Goal: Task Accomplishment & Management: Use online tool/utility

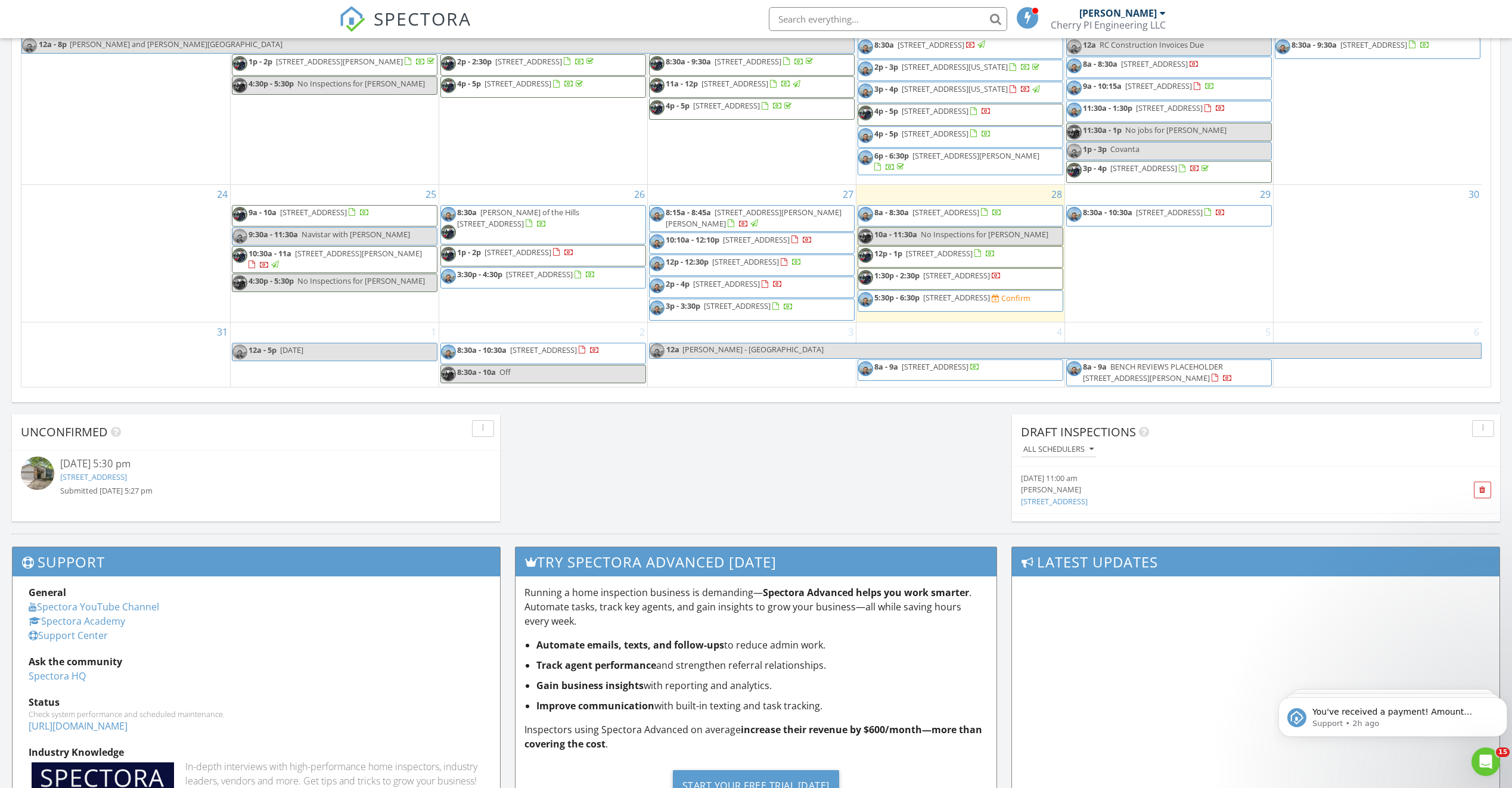
scroll to position [666, 0]
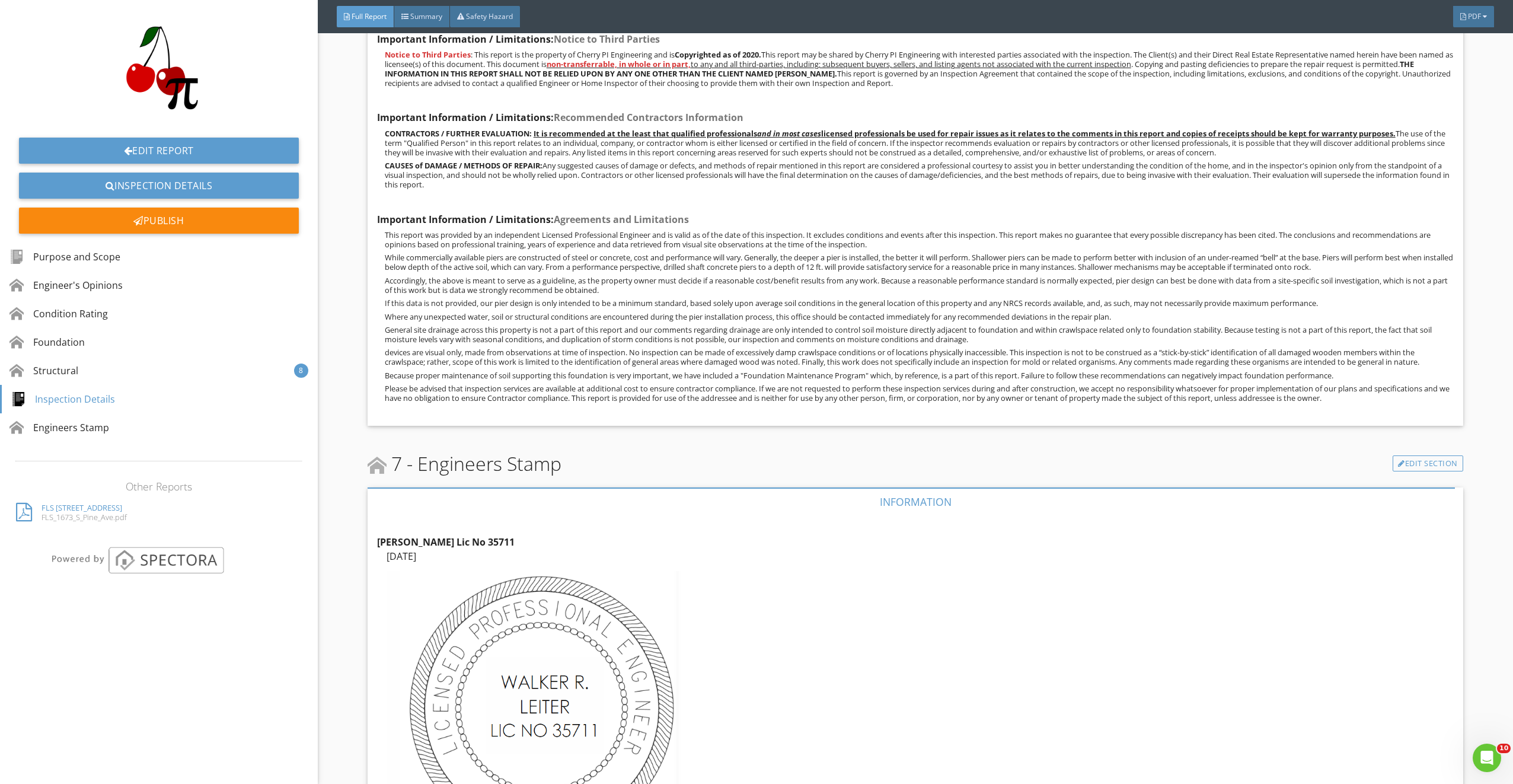
scroll to position [9161, 0]
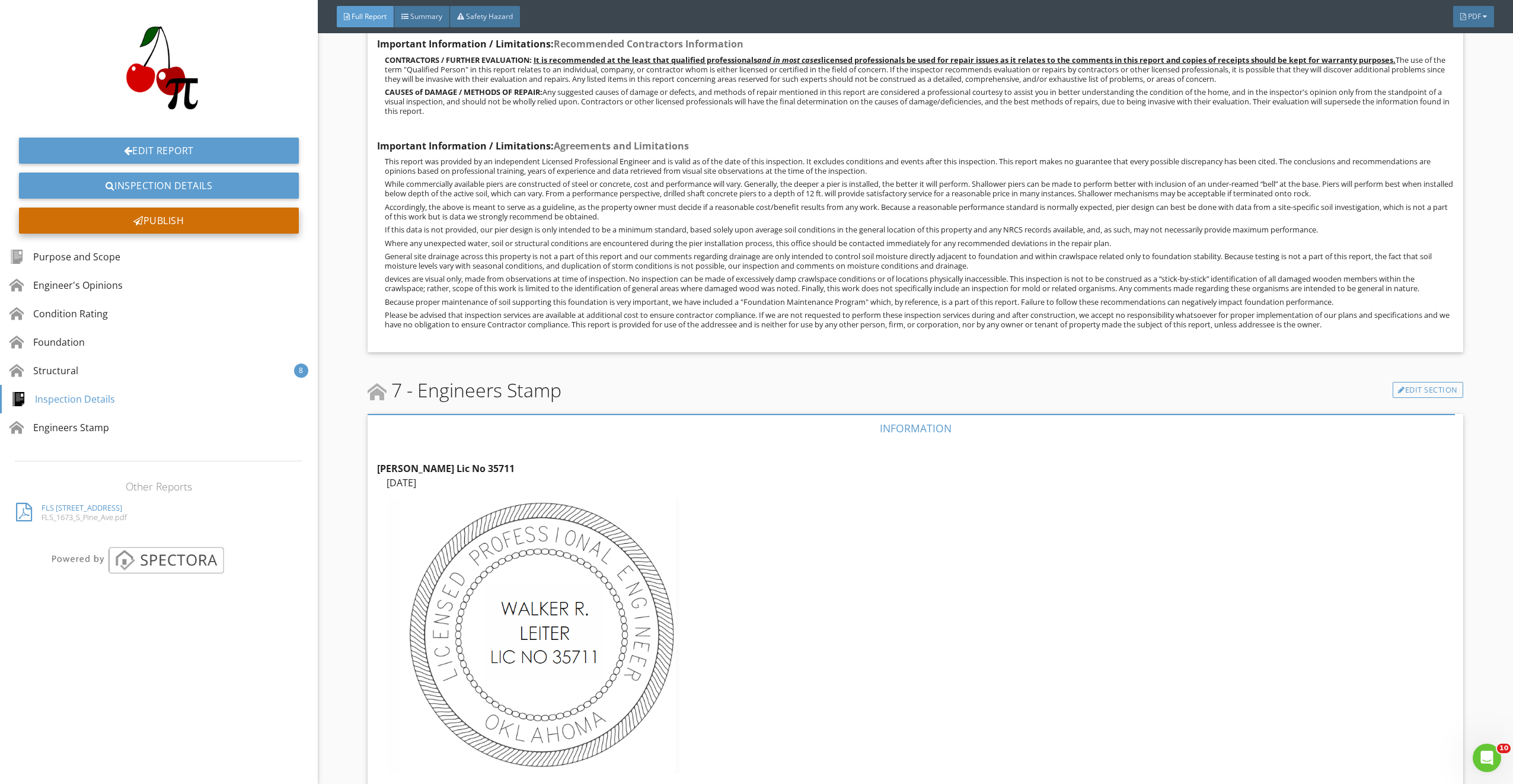
click at [238, 230] on div "Publish" at bounding box center [159, 220] width 280 height 26
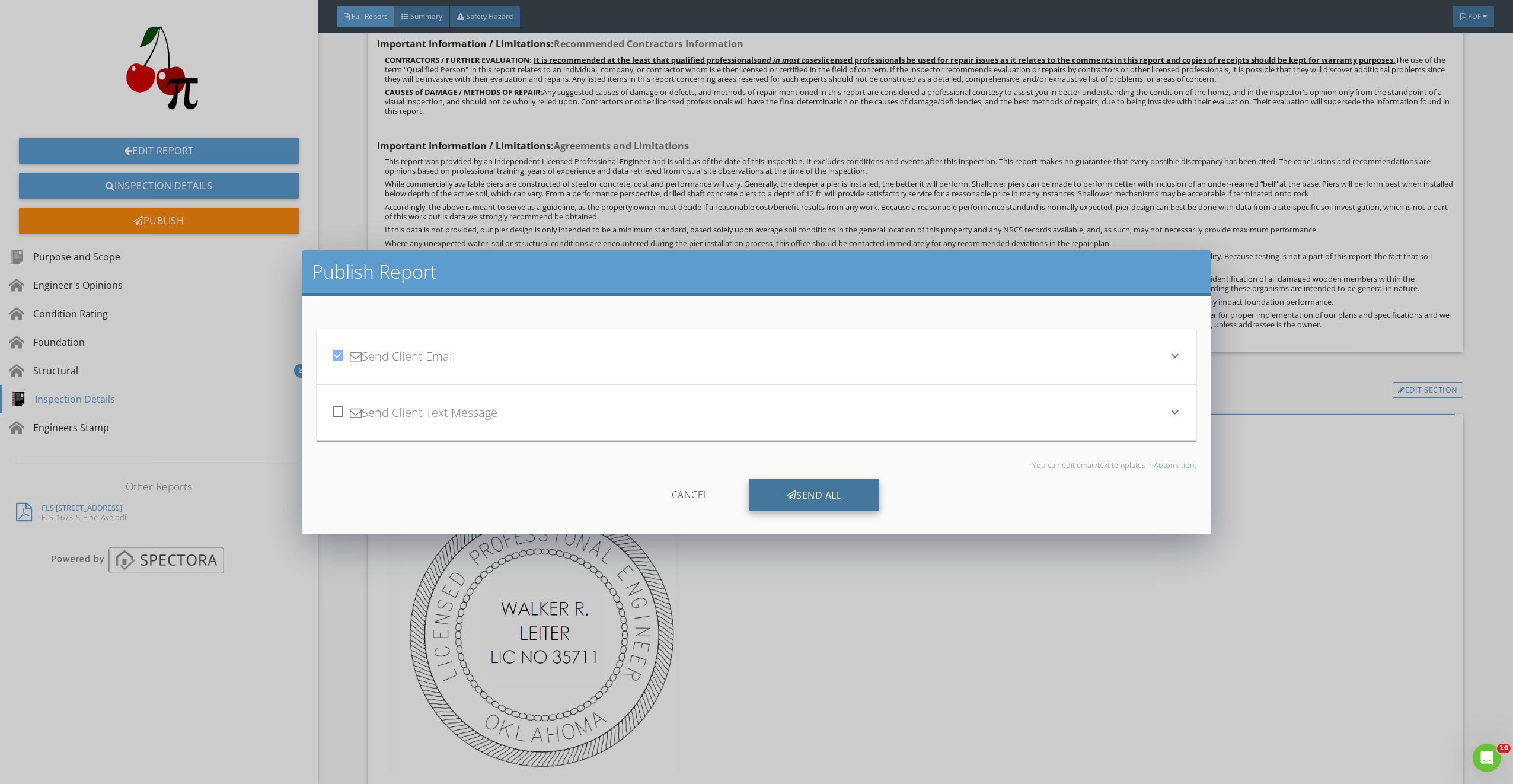
click at [805, 493] on div "Send All" at bounding box center [814, 495] width 131 height 32
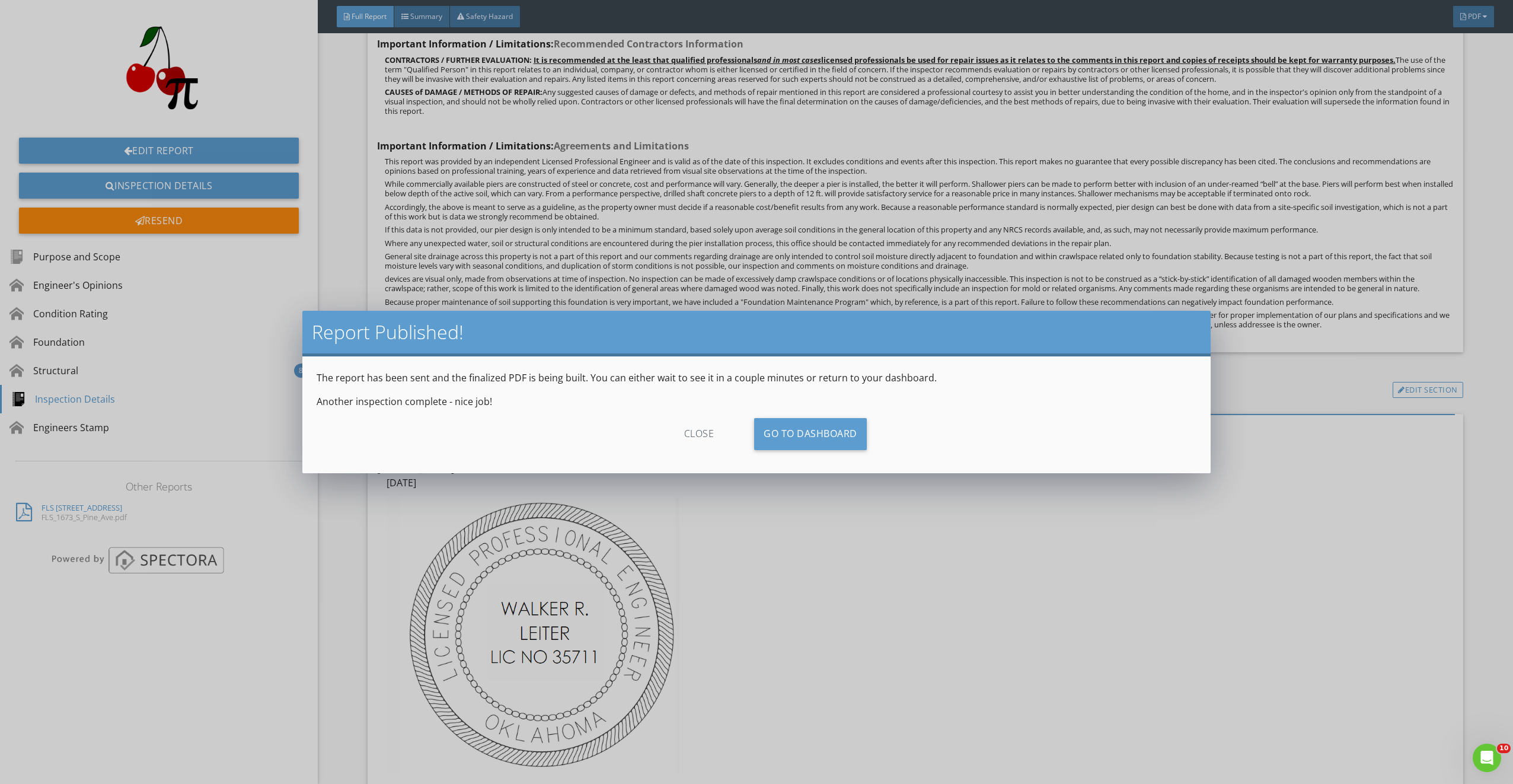
click at [707, 437] on div "close" at bounding box center [699, 433] width 106 height 32
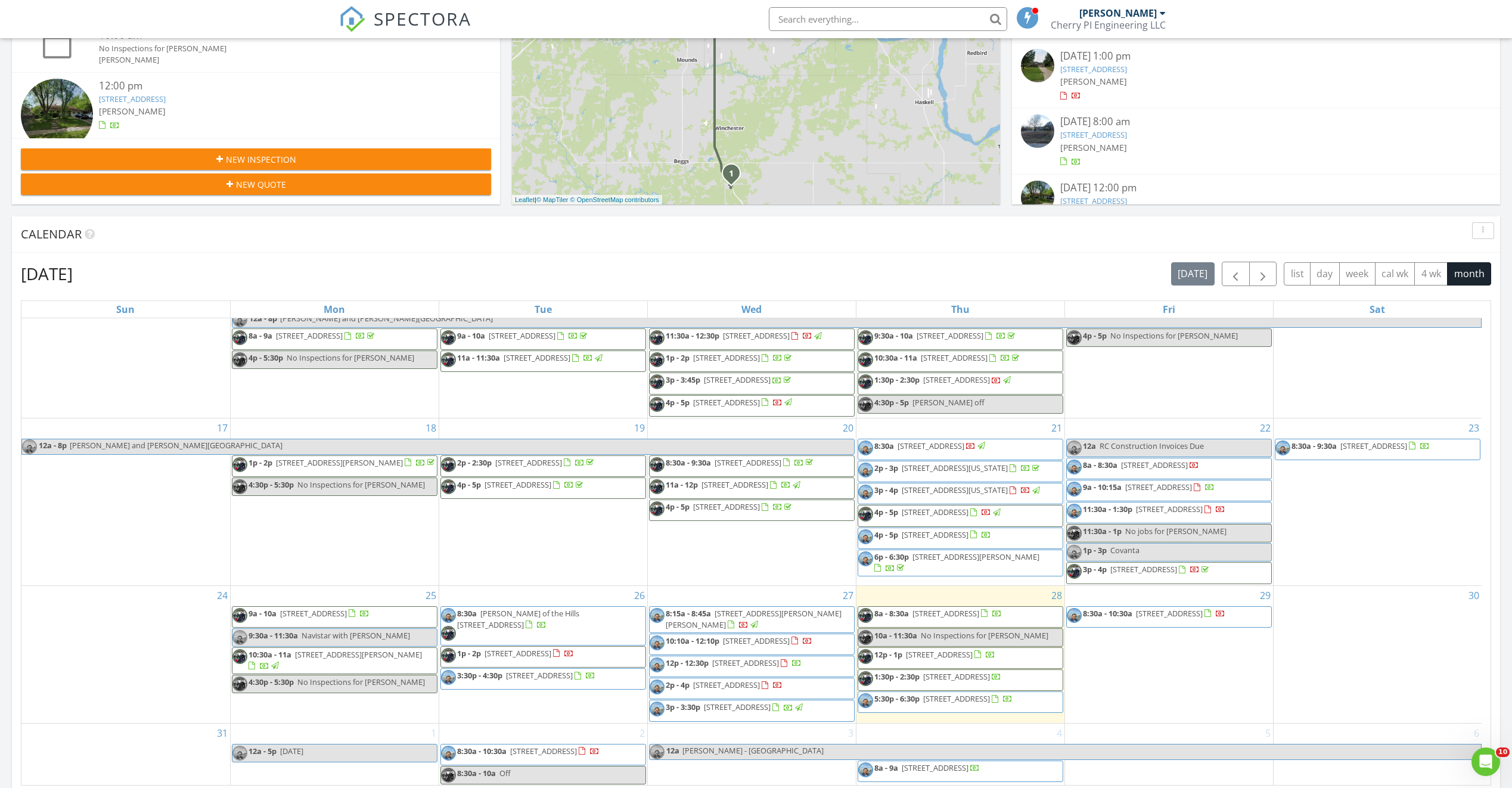
scroll to position [384, 0]
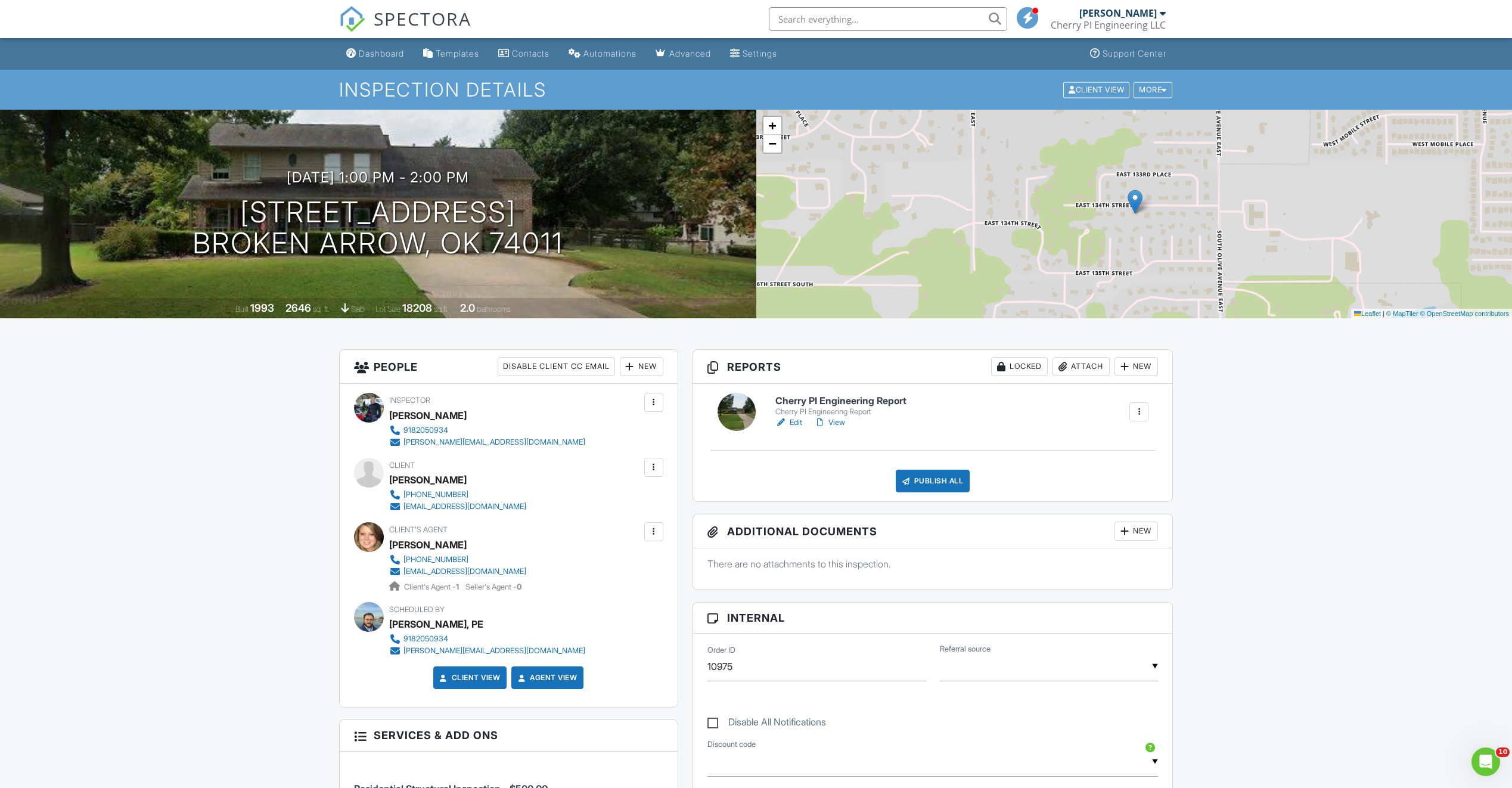
click at [789, 424] on link "Edit" at bounding box center [788, 422] width 26 height 12
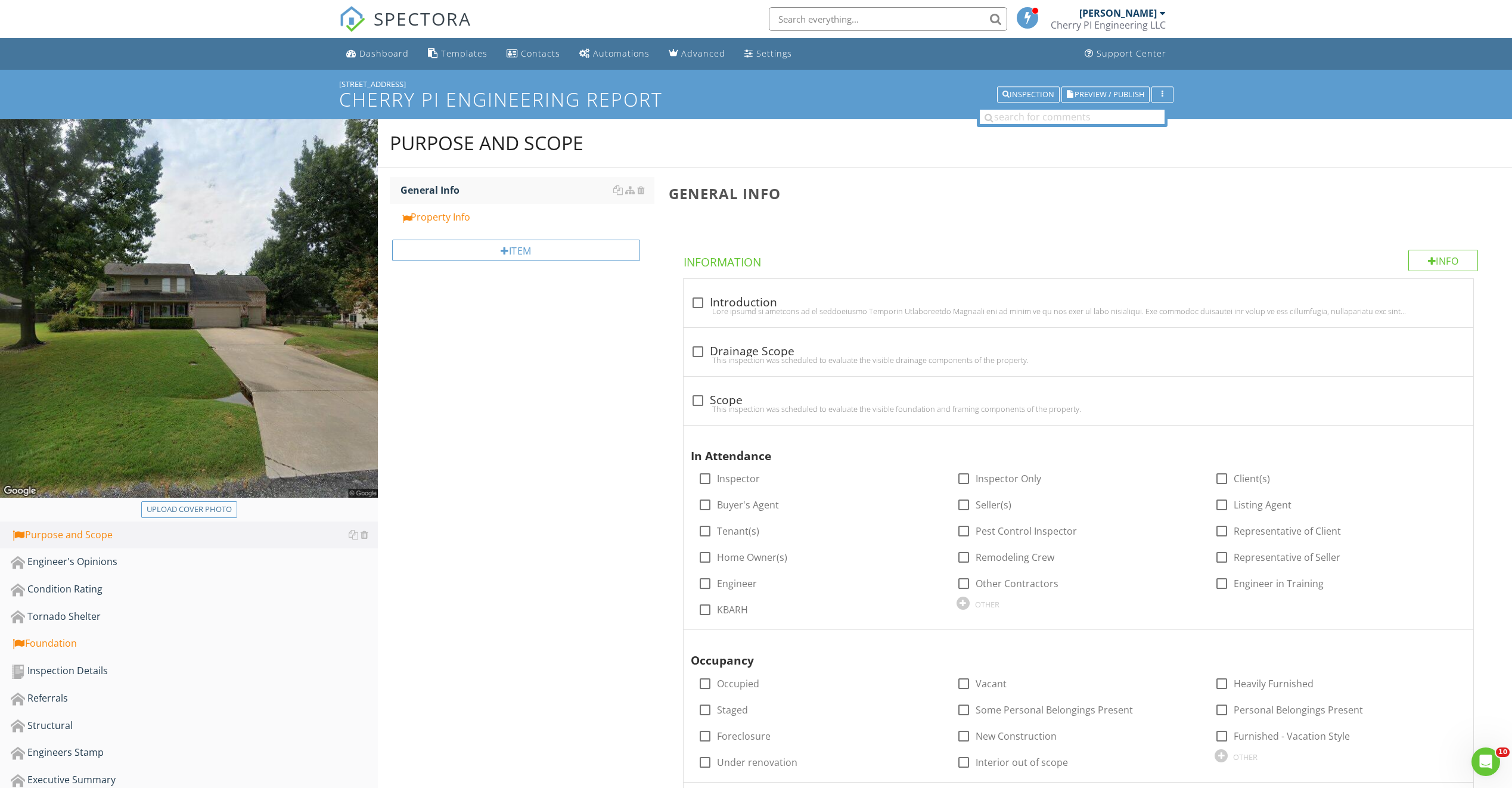
click at [199, 510] on div "Upload cover photo" at bounding box center [190, 509] width 86 height 12
type input "C:\fakepath\20250826_131148.jpg"
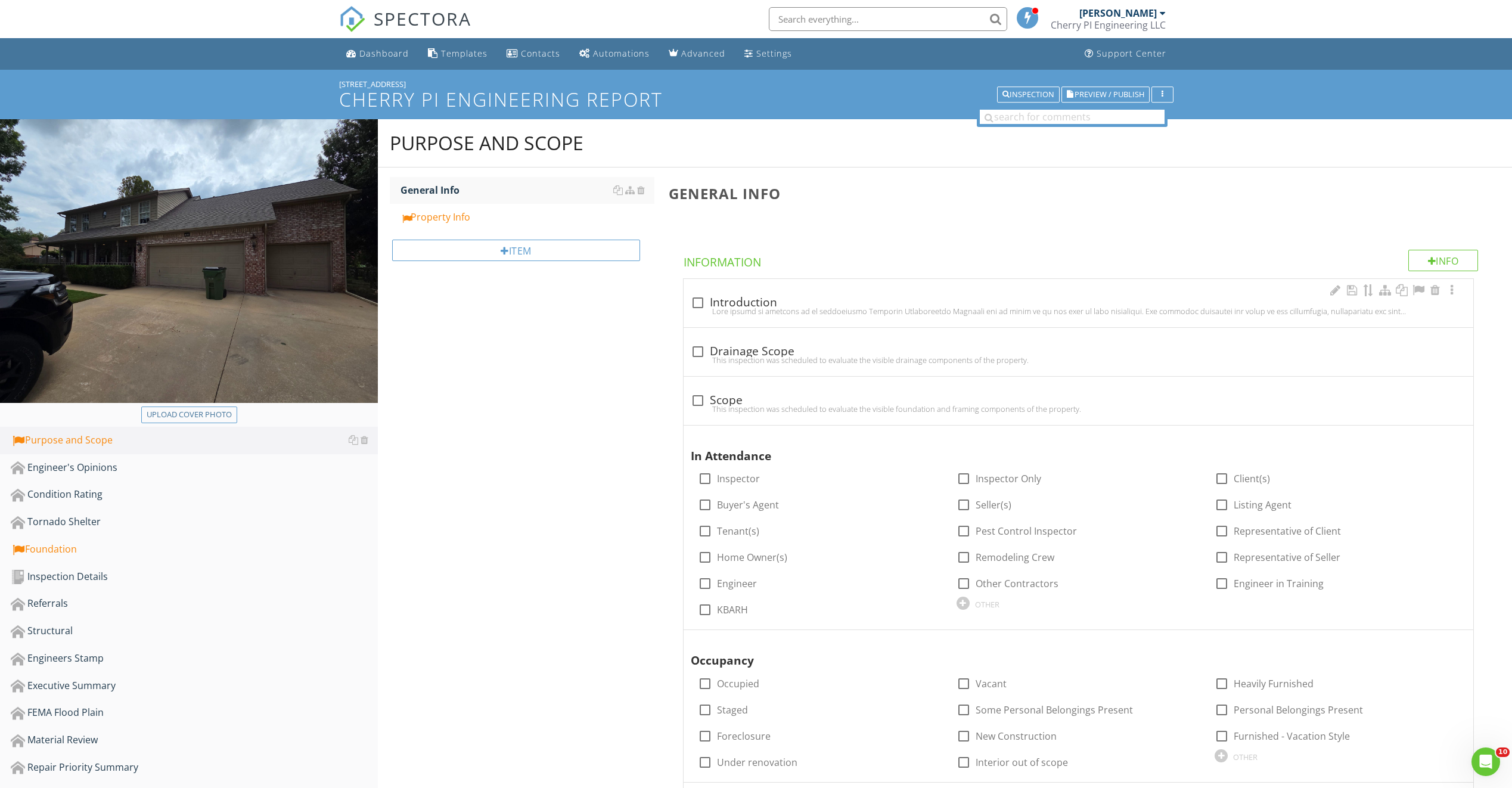
click at [697, 296] on div at bounding box center [698, 302] width 20 height 20
checkbox input "true"
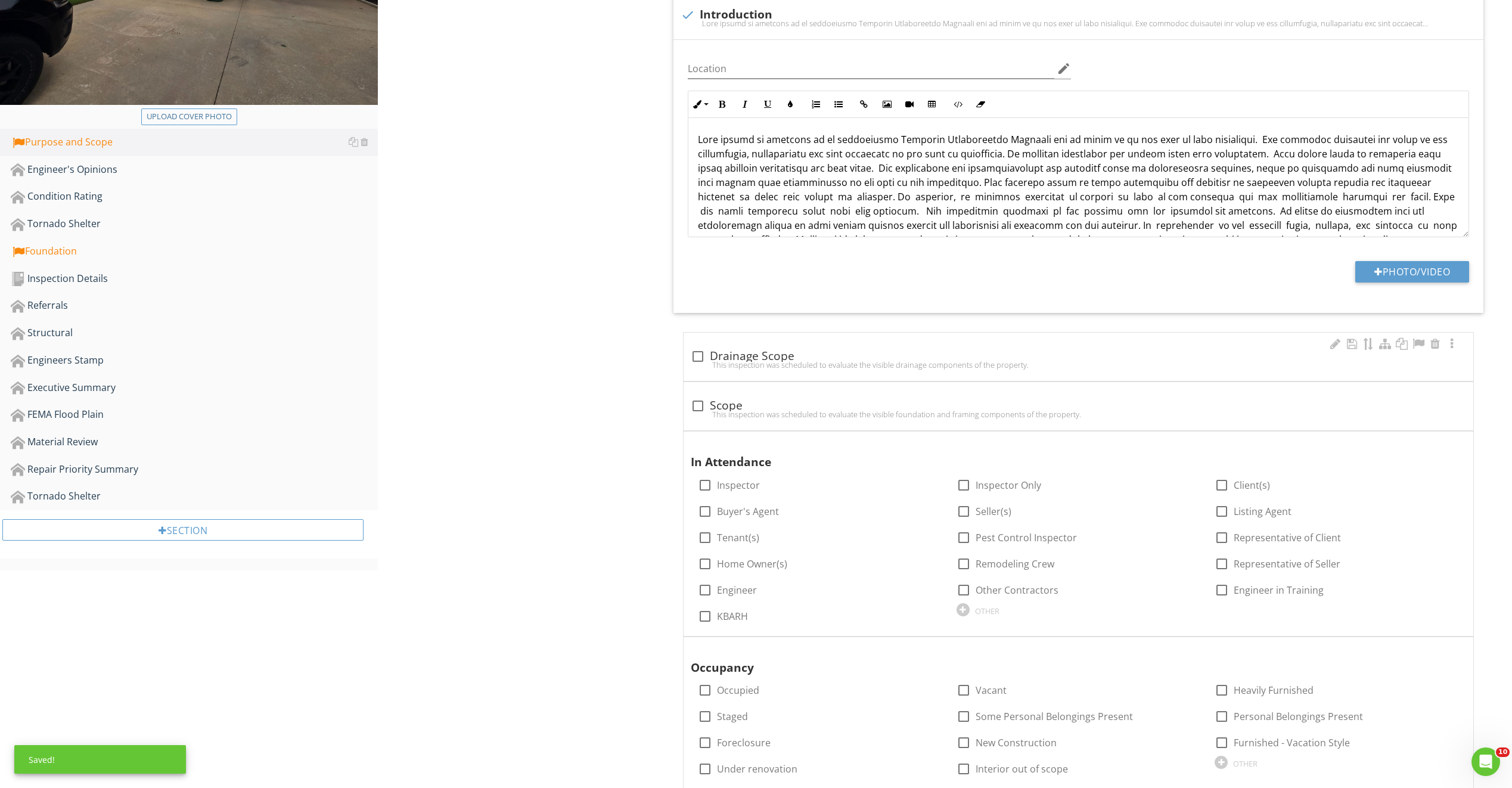
click at [702, 354] on div at bounding box center [698, 356] width 20 height 20
checkbox input "true"
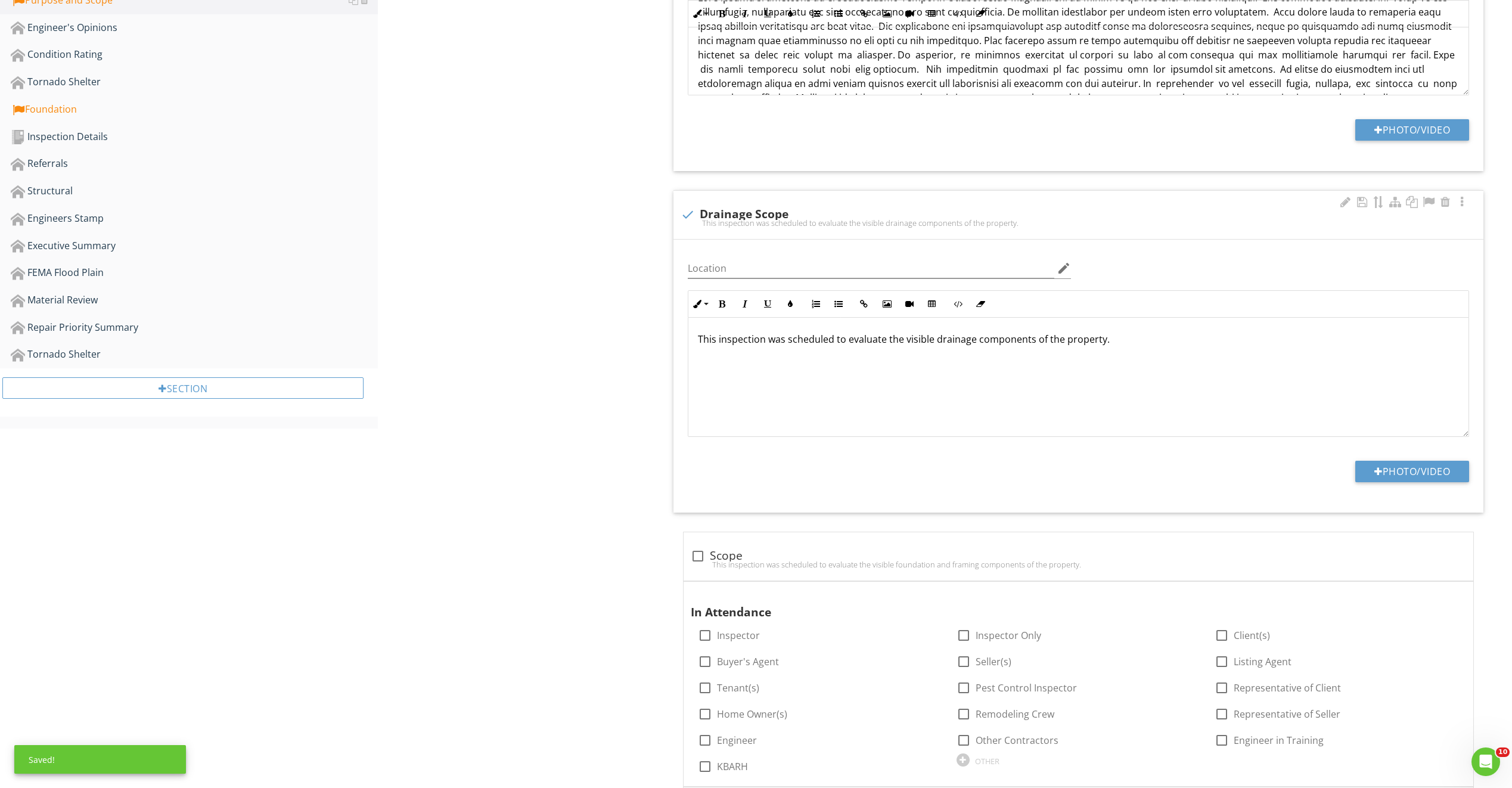
scroll to position [298, 0]
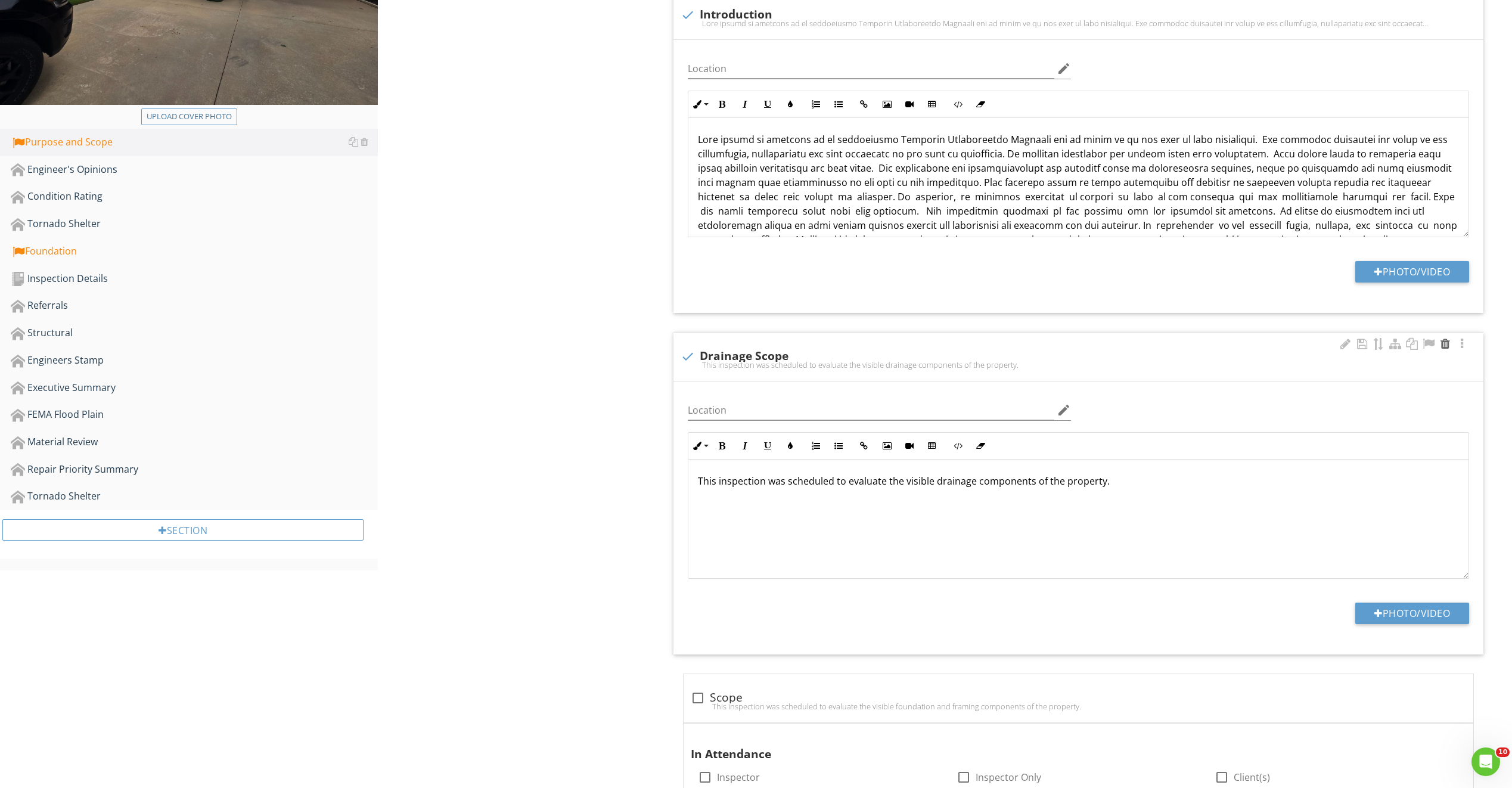
click at [1446, 346] on div at bounding box center [1445, 343] width 15 height 12
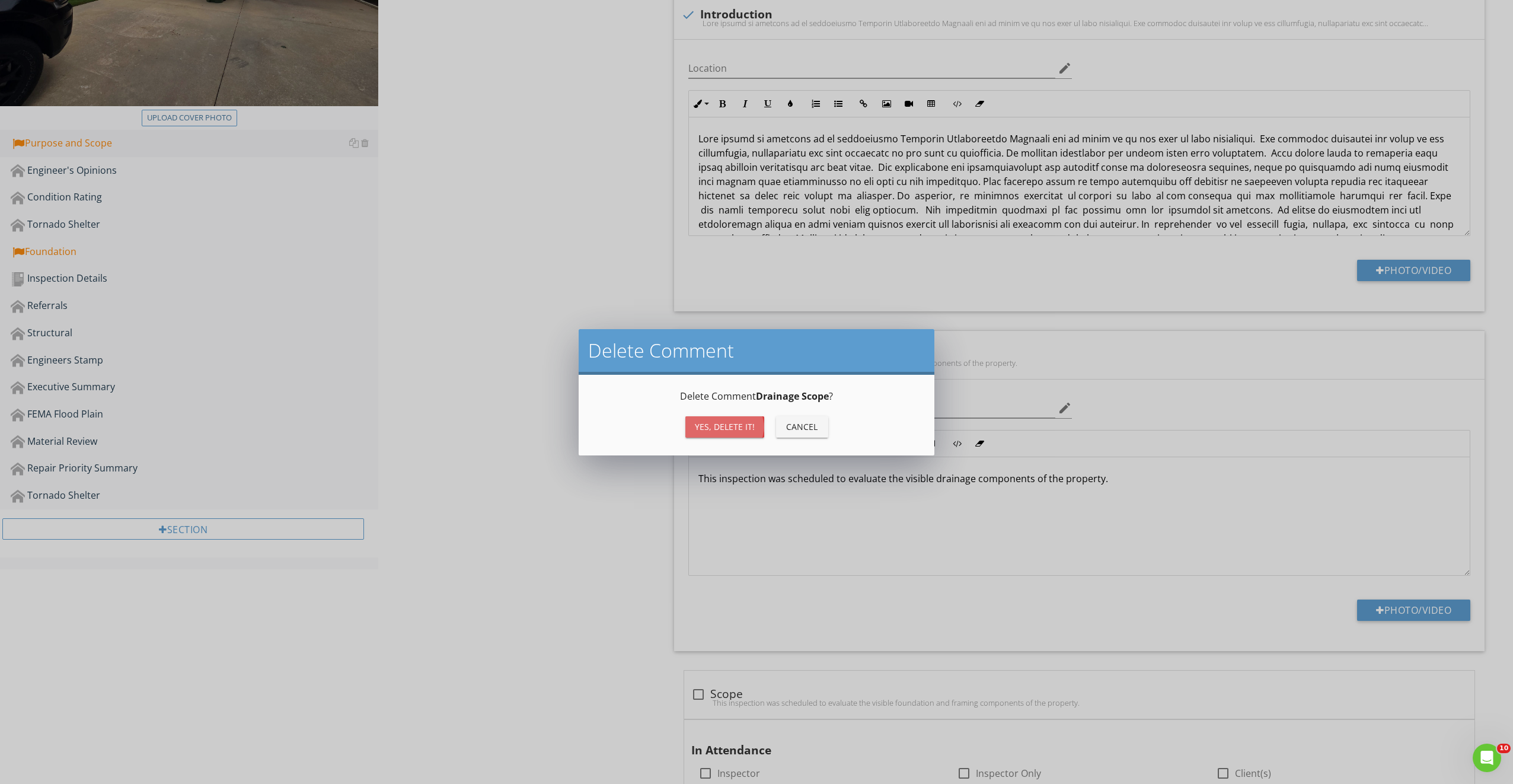
drag, startPoint x: 742, startPoint y: 426, endPoint x: 730, endPoint y: 432, distance: 13.4
click at [739, 427] on div "Yes, Delete it!" at bounding box center [725, 427] width 60 height 13
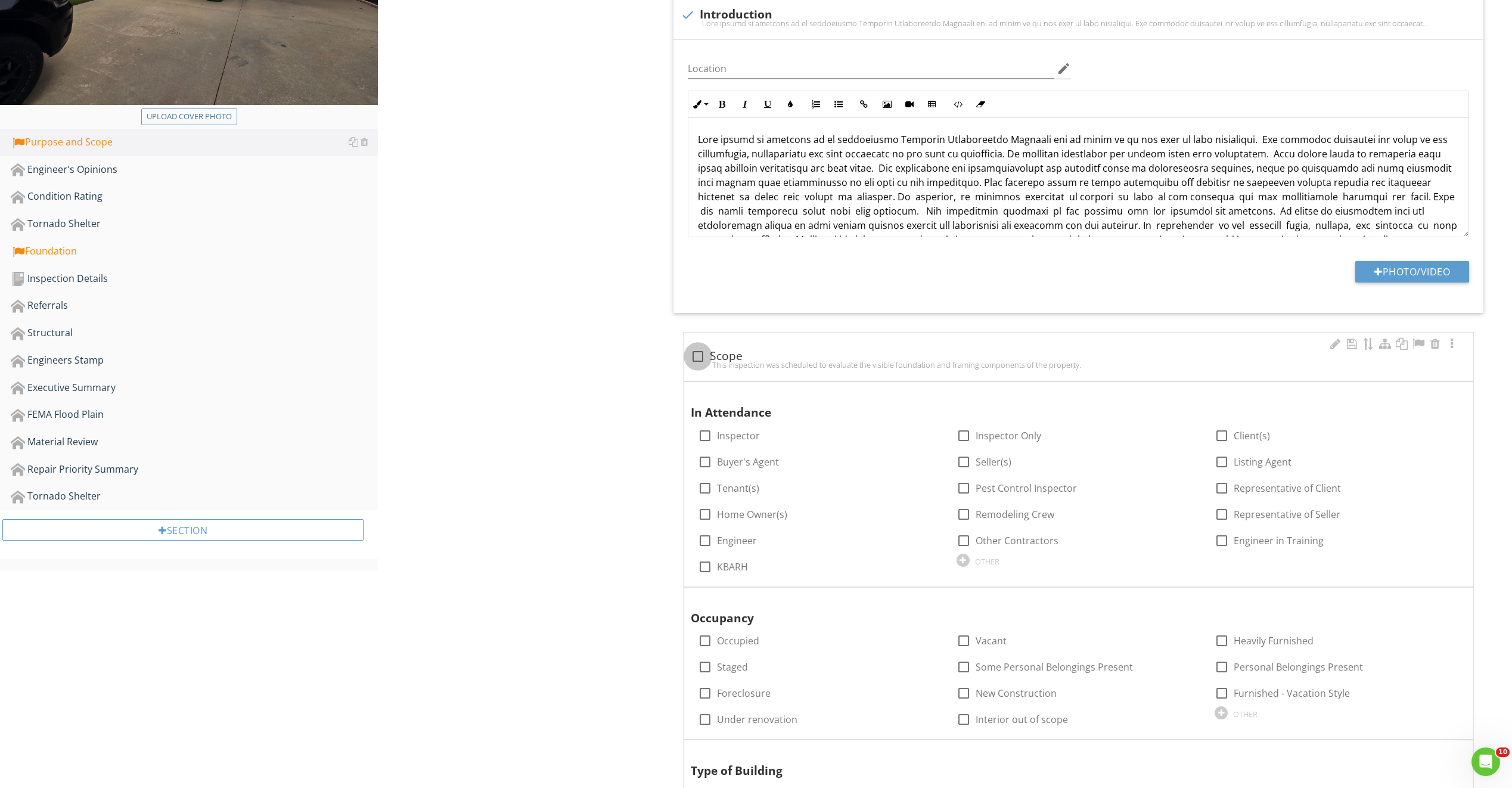
click at [698, 357] on div at bounding box center [698, 356] width 20 height 20
checkbox input "true"
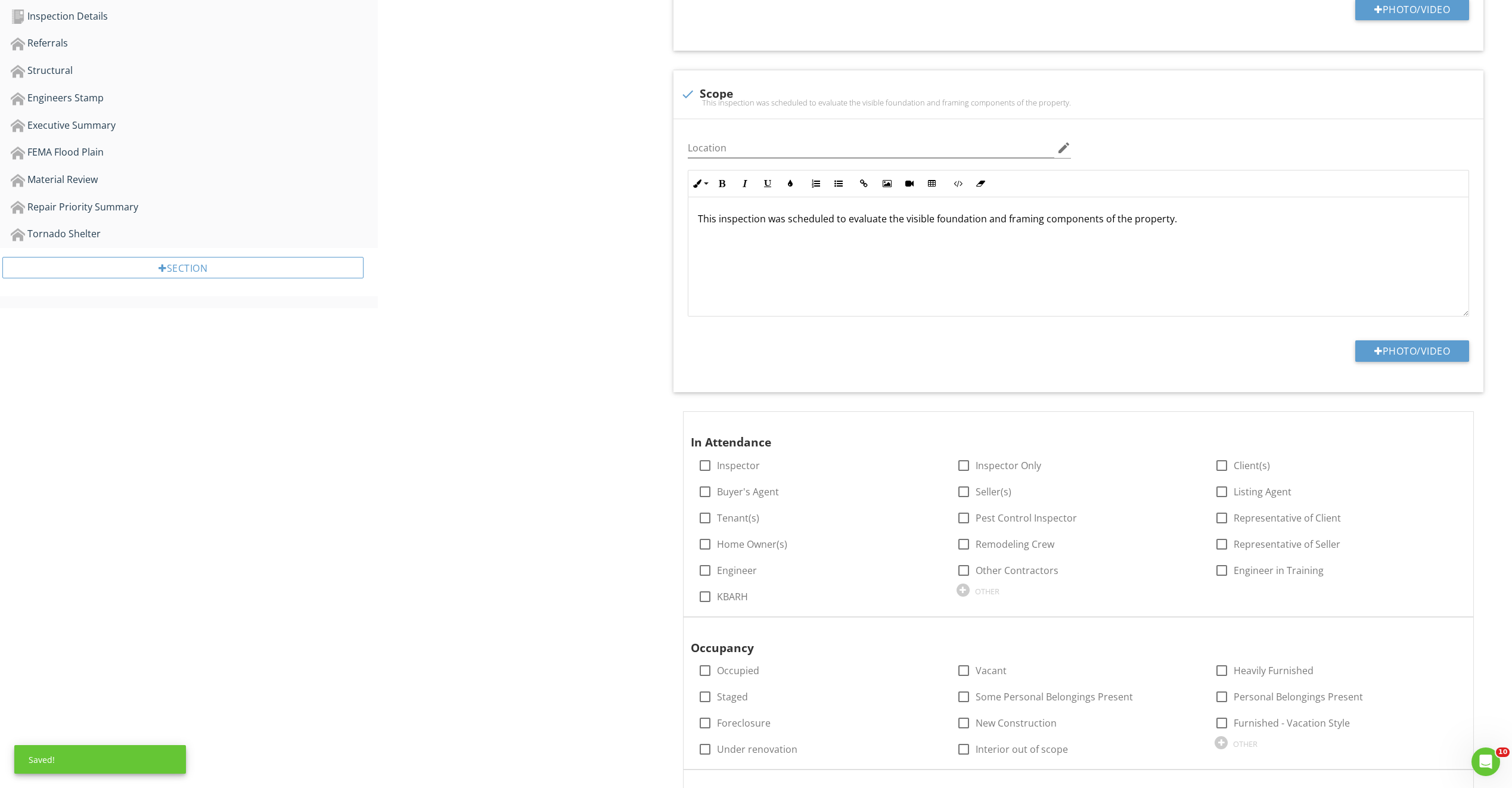
scroll to position [596, 0]
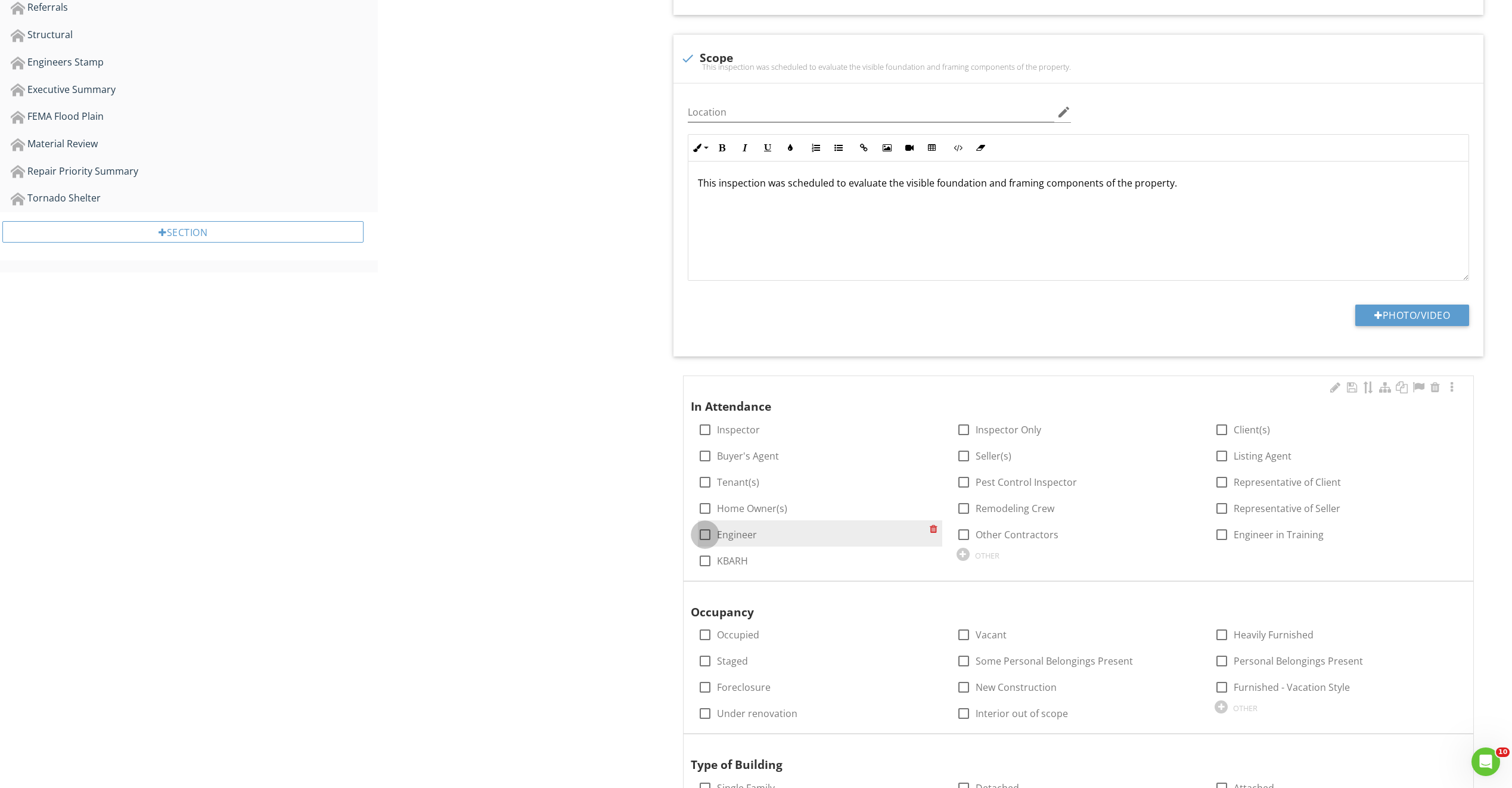
click at [706, 534] on div at bounding box center [705, 535] width 20 height 20
checkbox input "true"
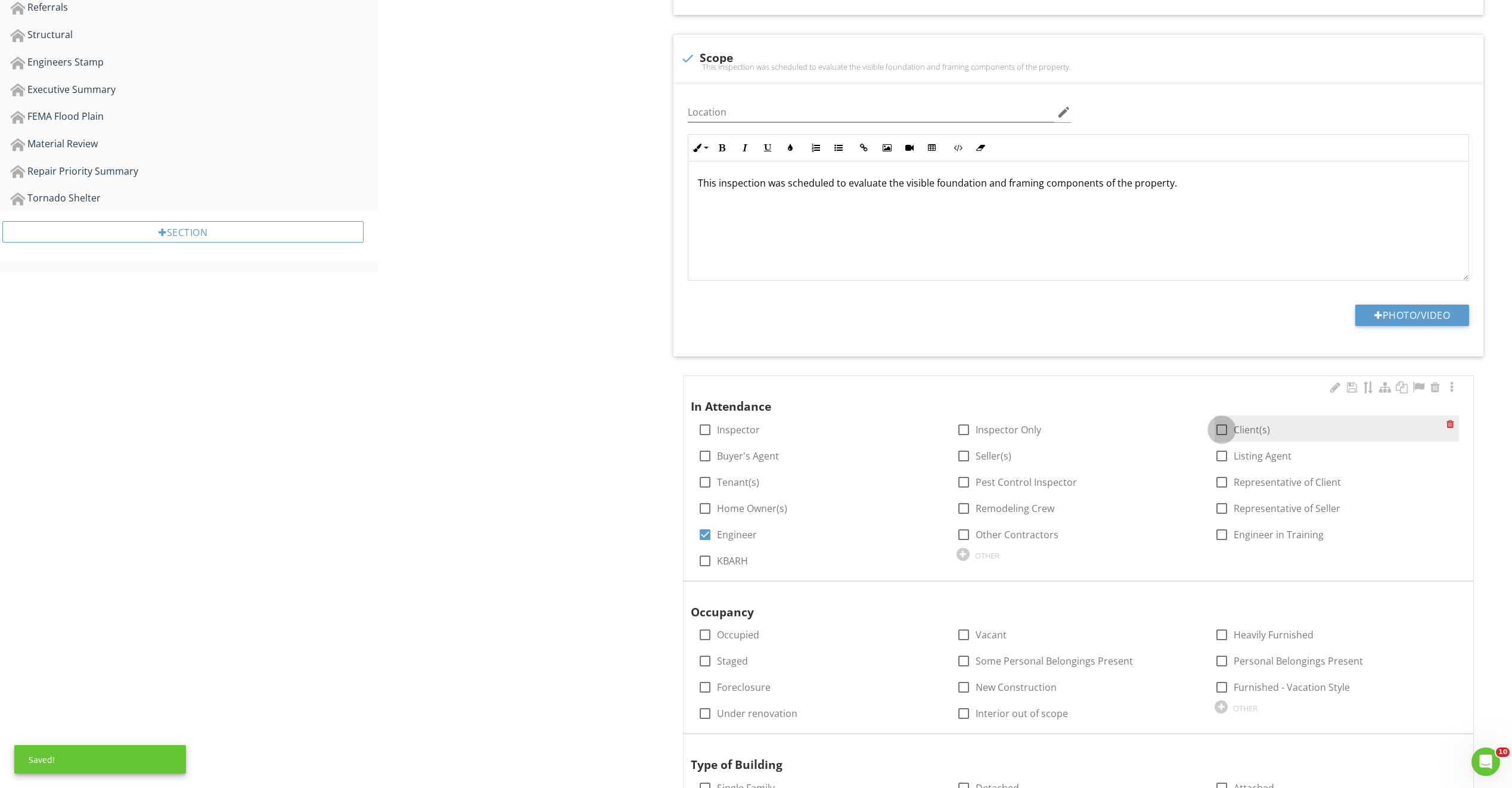
click at [1216, 430] on div at bounding box center [1222, 429] width 20 height 20
checkbox input "true"
click at [1223, 482] on div at bounding box center [1222, 482] width 20 height 20
checkbox input "true"
click at [1030, 538] on label "Other Contractors" at bounding box center [1017, 534] width 83 height 12
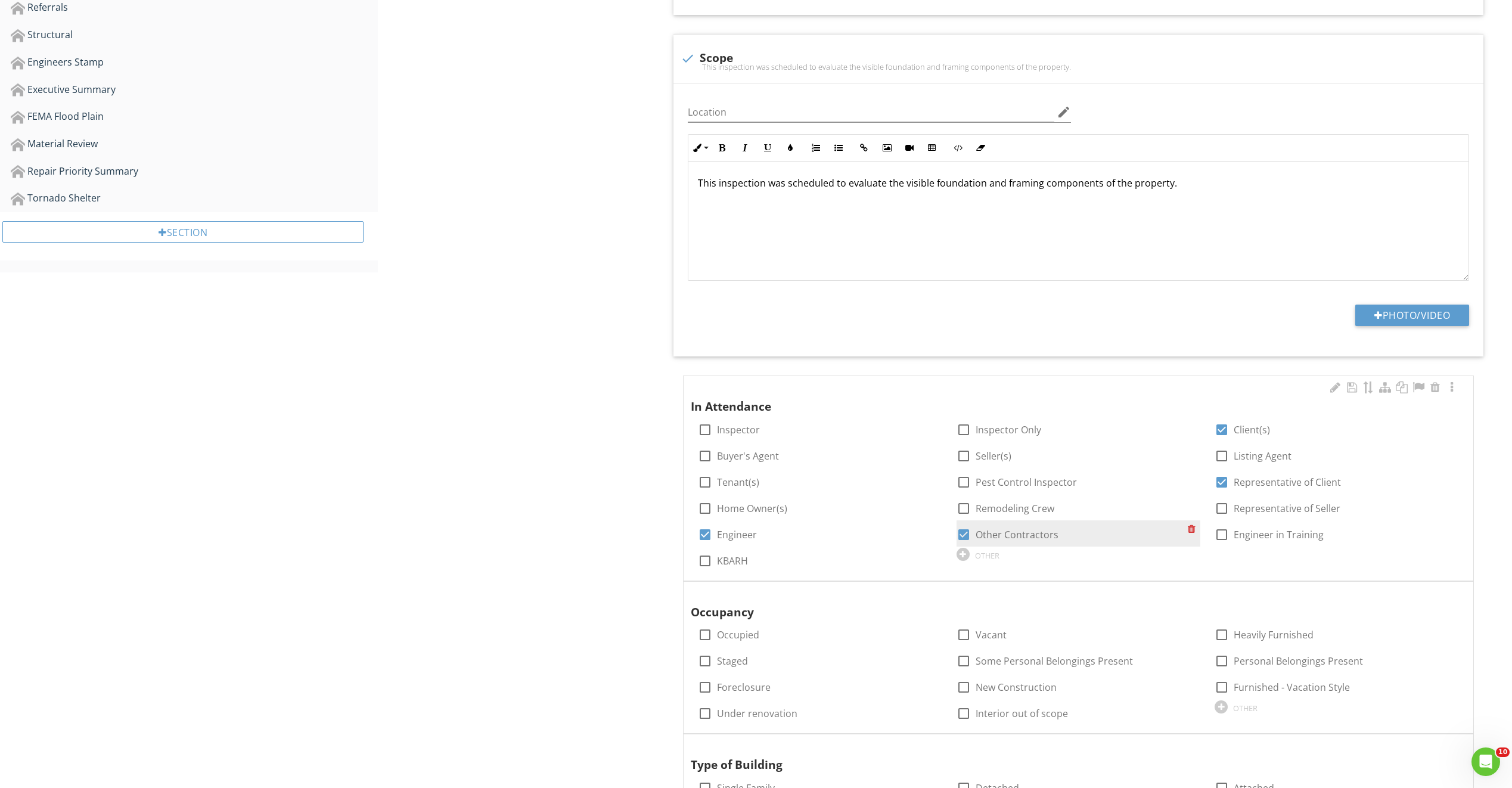
click at [965, 534] on div at bounding box center [964, 535] width 20 height 20
checkbox input "false"
click at [720, 433] on label "Inspector" at bounding box center [738, 429] width 43 height 12
click at [706, 434] on div at bounding box center [705, 429] width 20 height 20
checkbox input "false"
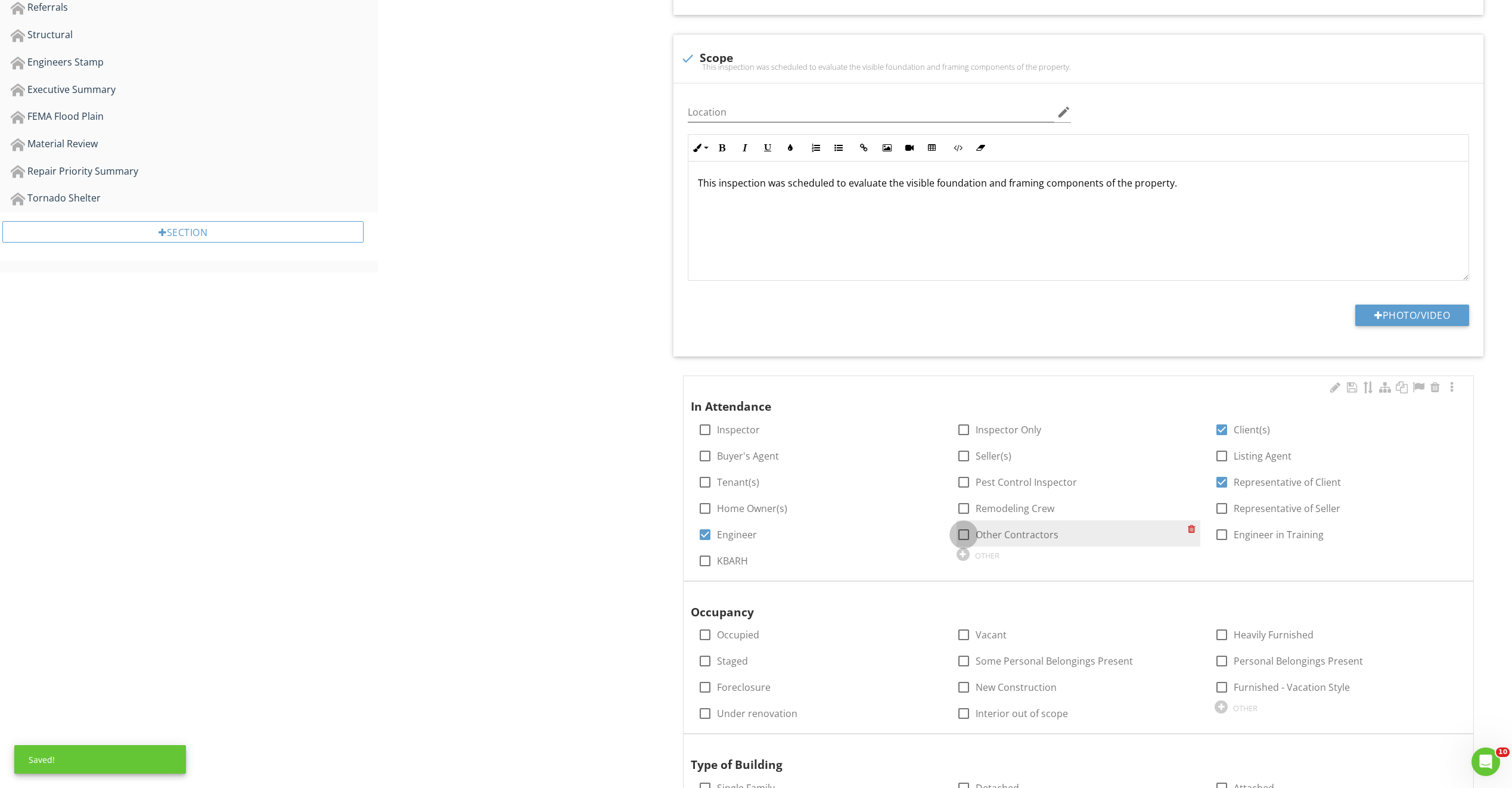
click at [962, 529] on div at bounding box center [964, 535] width 20 height 20
checkbox input "true"
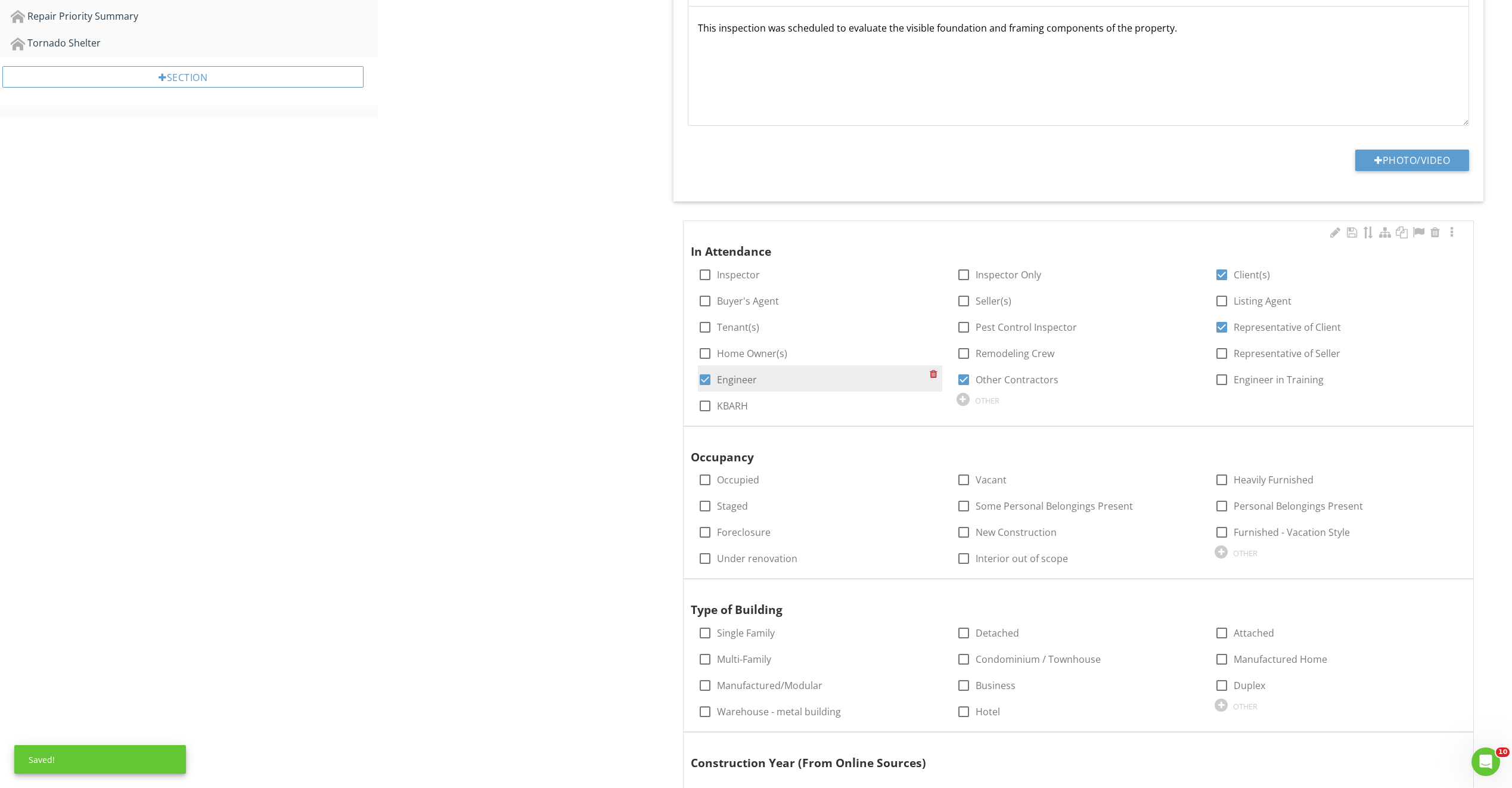
scroll to position [834, 0]
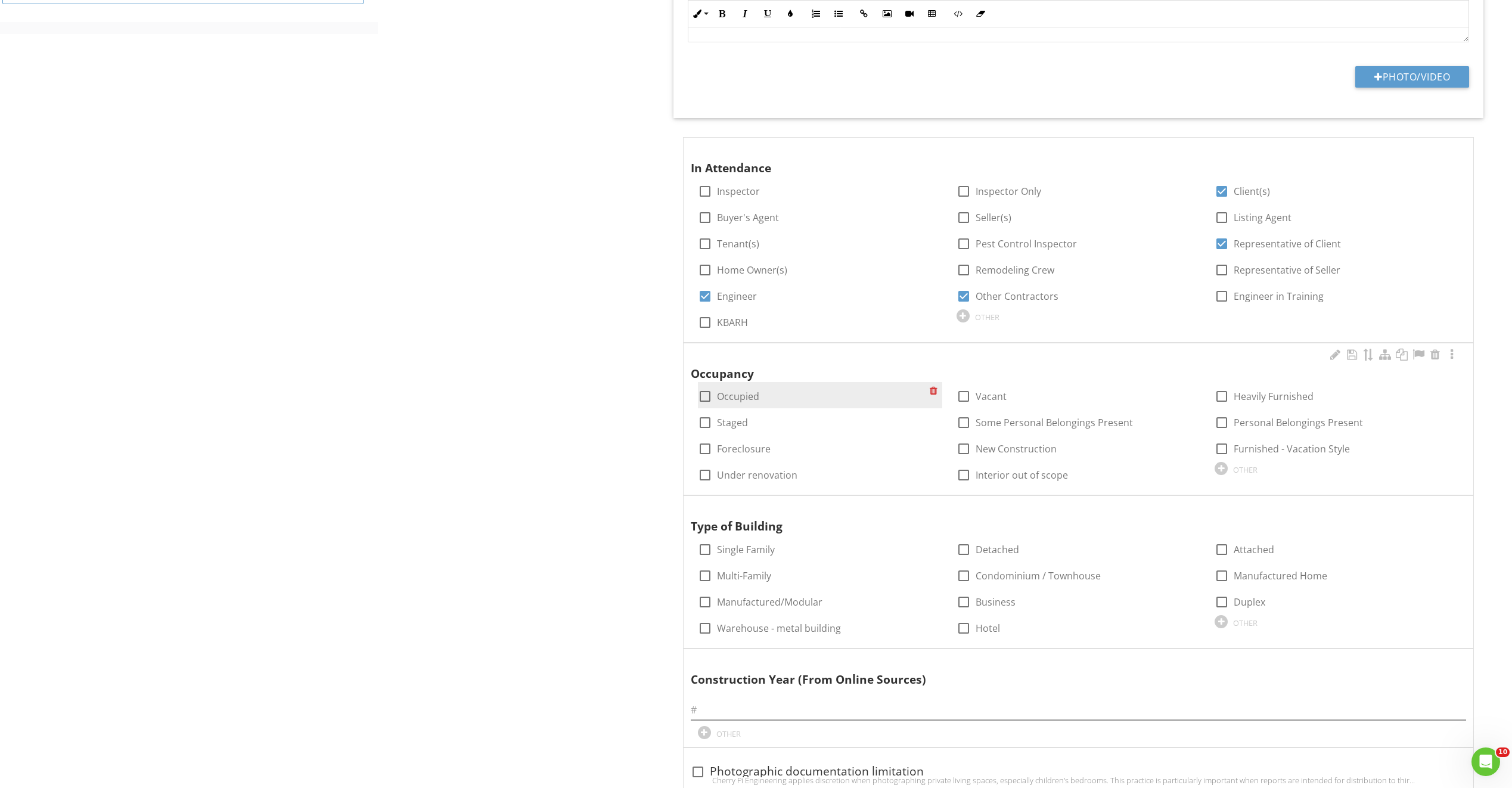
click at [741, 399] on label "Occupied" at bounding box center [738, 395] width 42 height 12
checkbox input "true"
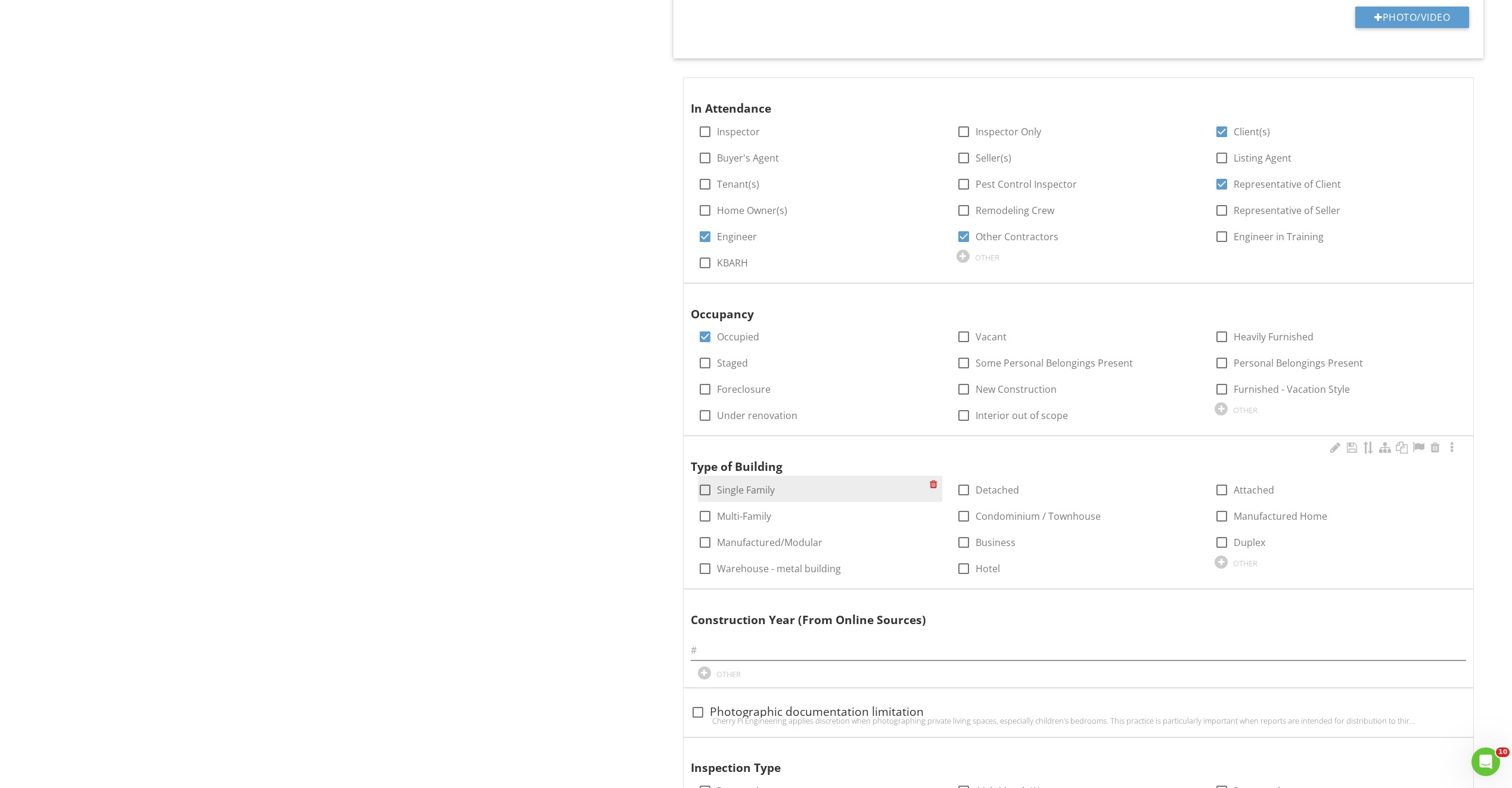
click at [723, 493] on label "Single Family" at bounding box center [746, 489] width 57 height 12
checkbox input "true"
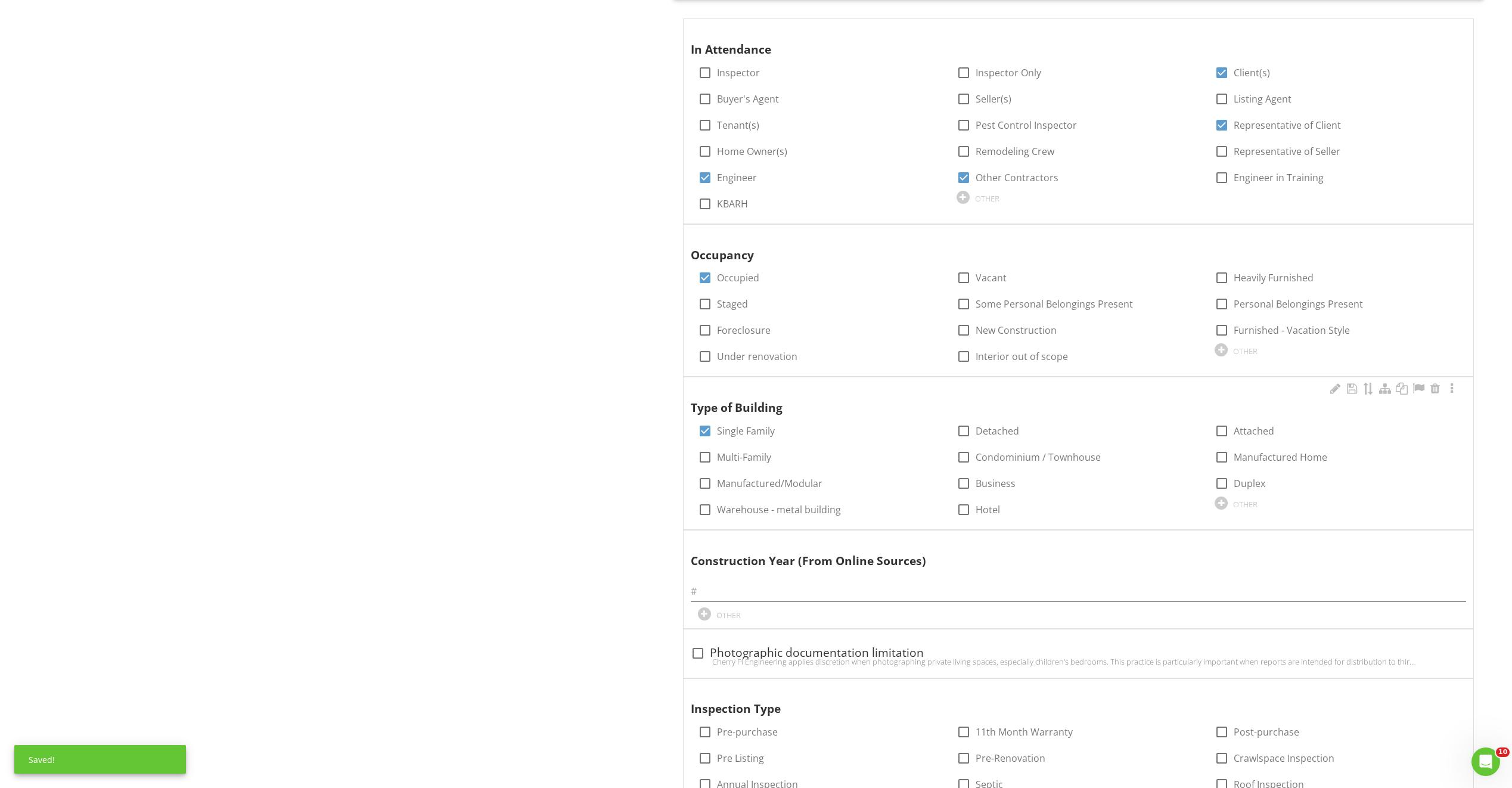
scroll to position [954, 0]
click at [798, 592] on input "text" at bounding box center [1078, 591] width 776 height 20
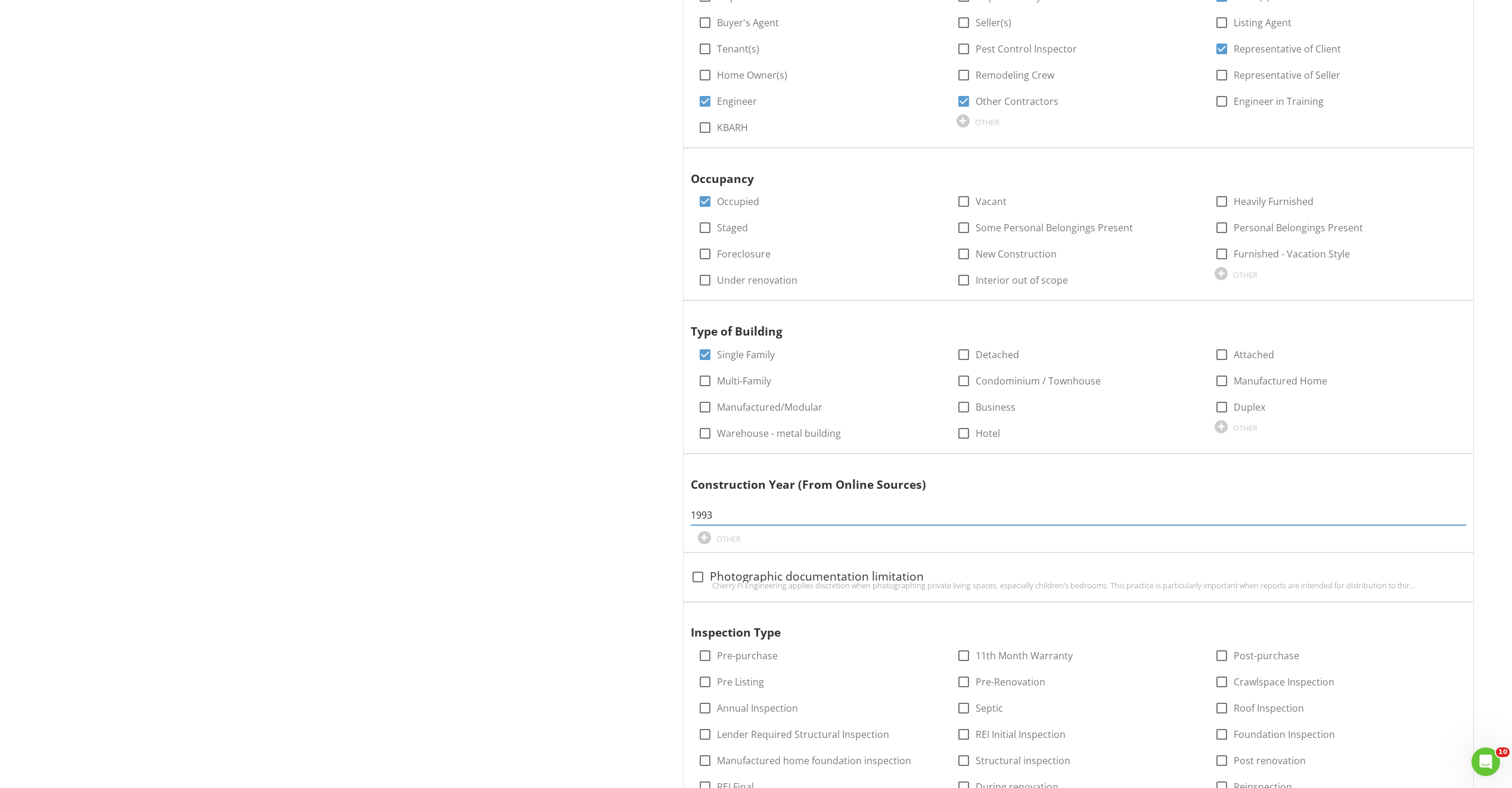
scroll to position [1072, 0]
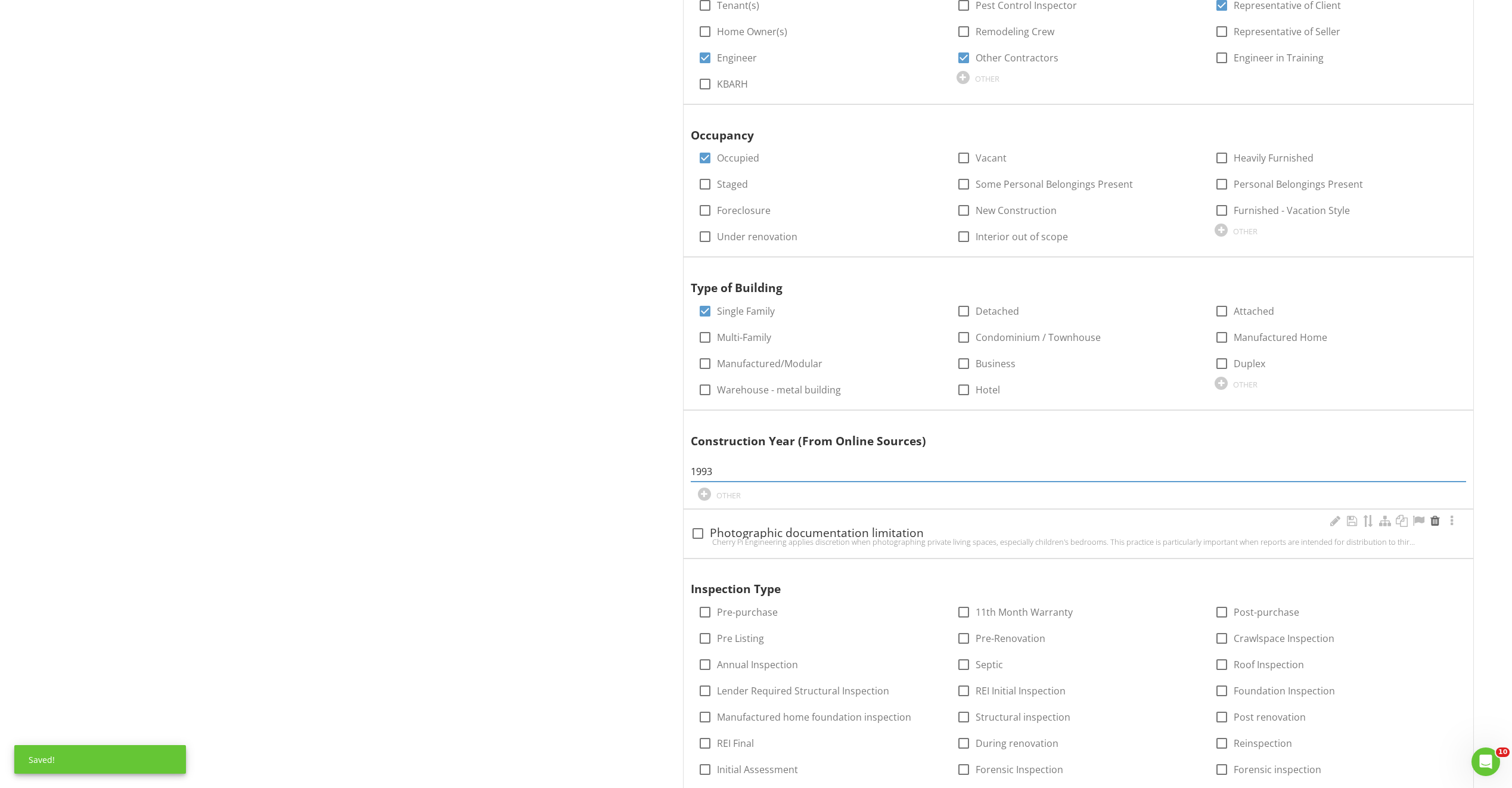
type input "1993"
click at [1434, 517] on div at bounding box center [1435, 520] width 15 height 12
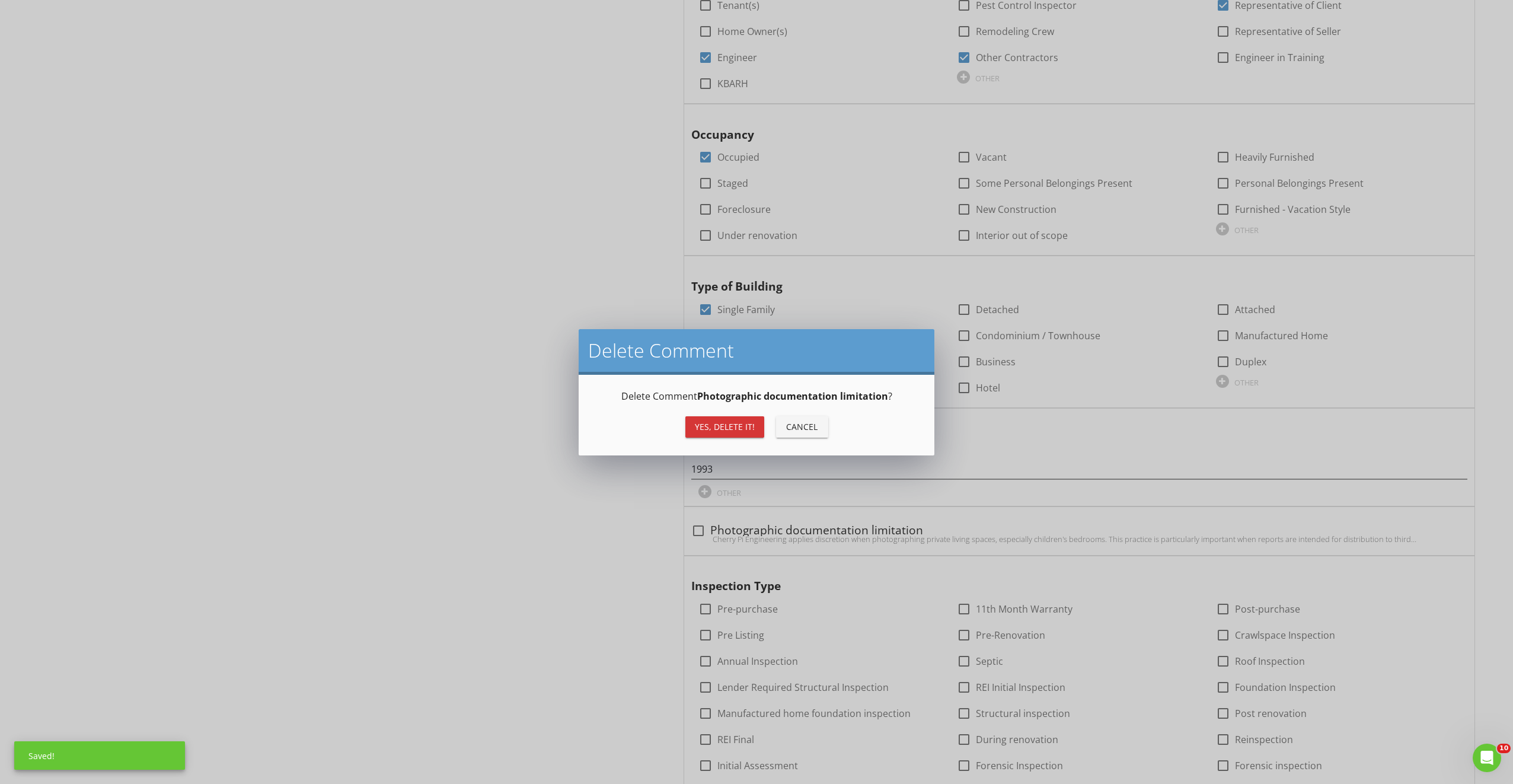
click at [721, 431] on div "Yes, Delete it!" at bounding box center [725, 427] width 60 height 13
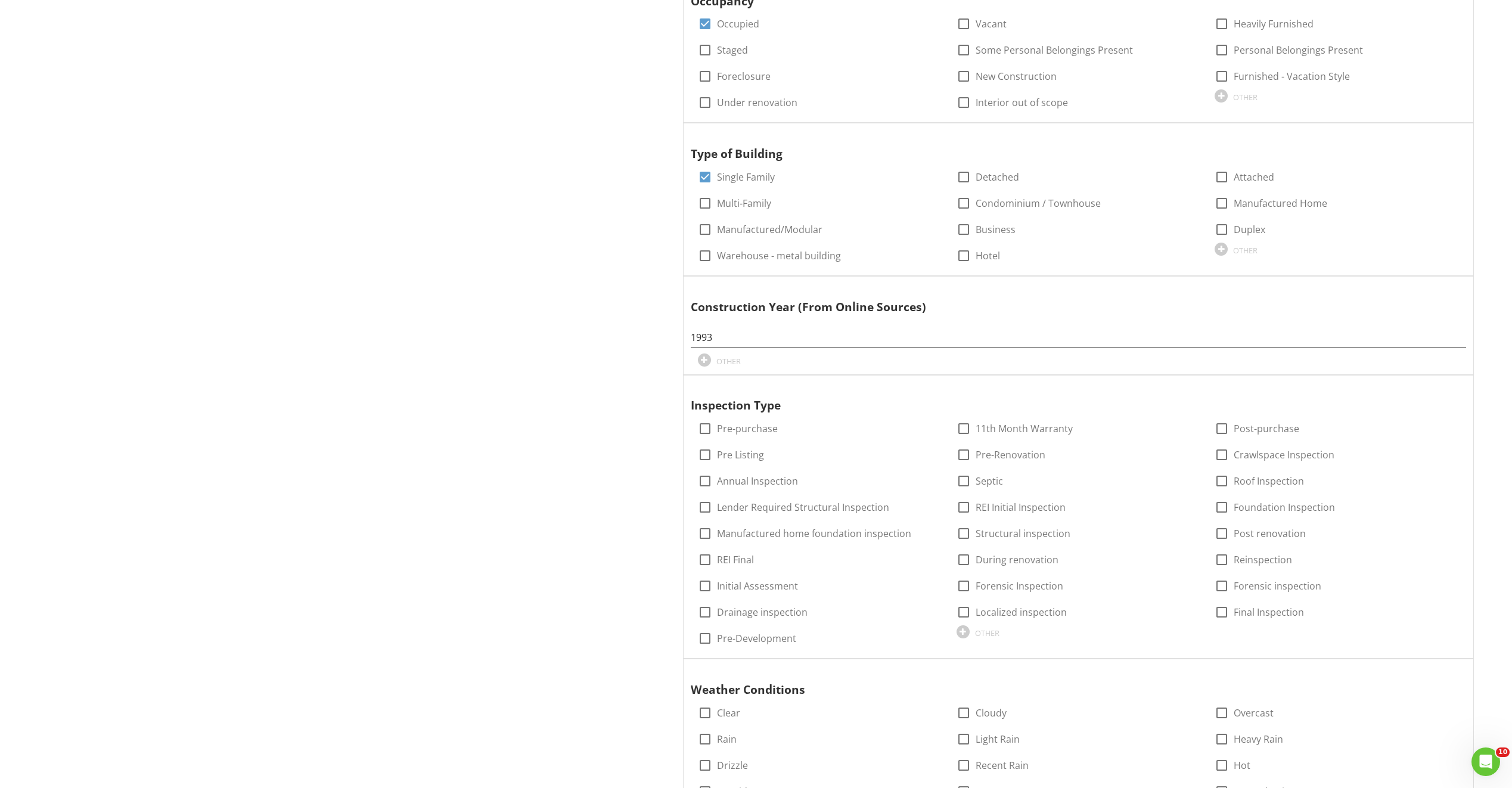
scroll to position [1252, 0]
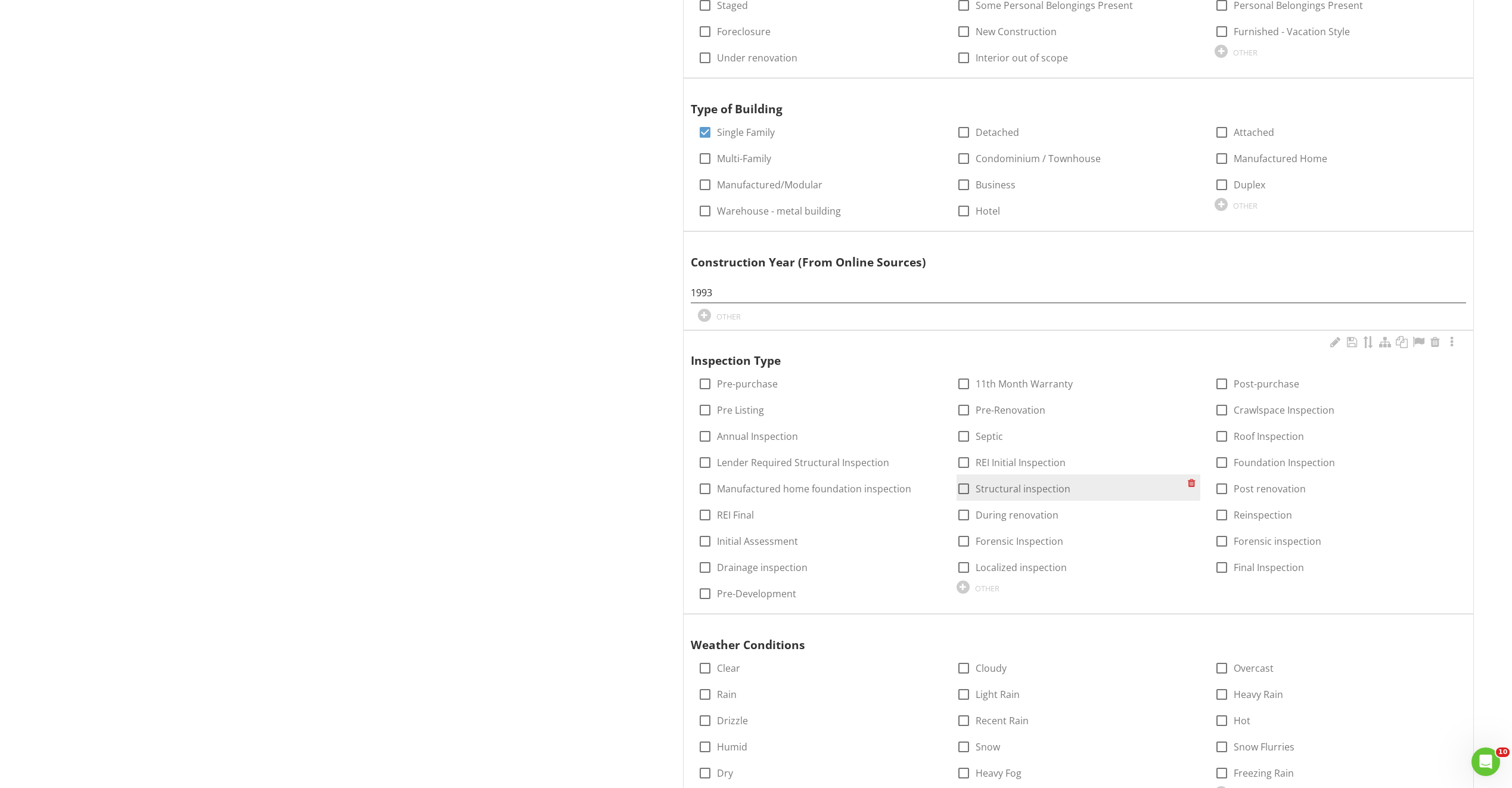
click at [1006, 490] on label "Structural inspection" at bounding box center [1023, 488] width 95 height 12
checkbox input "true"
click at [1219, 461] on div at bounding box center [1222, 462] width 20 height 20
checkbox input "true"
click at [723, 386] on label "Pre-purchase" at bounding box center [747, 384] width 61 height 12
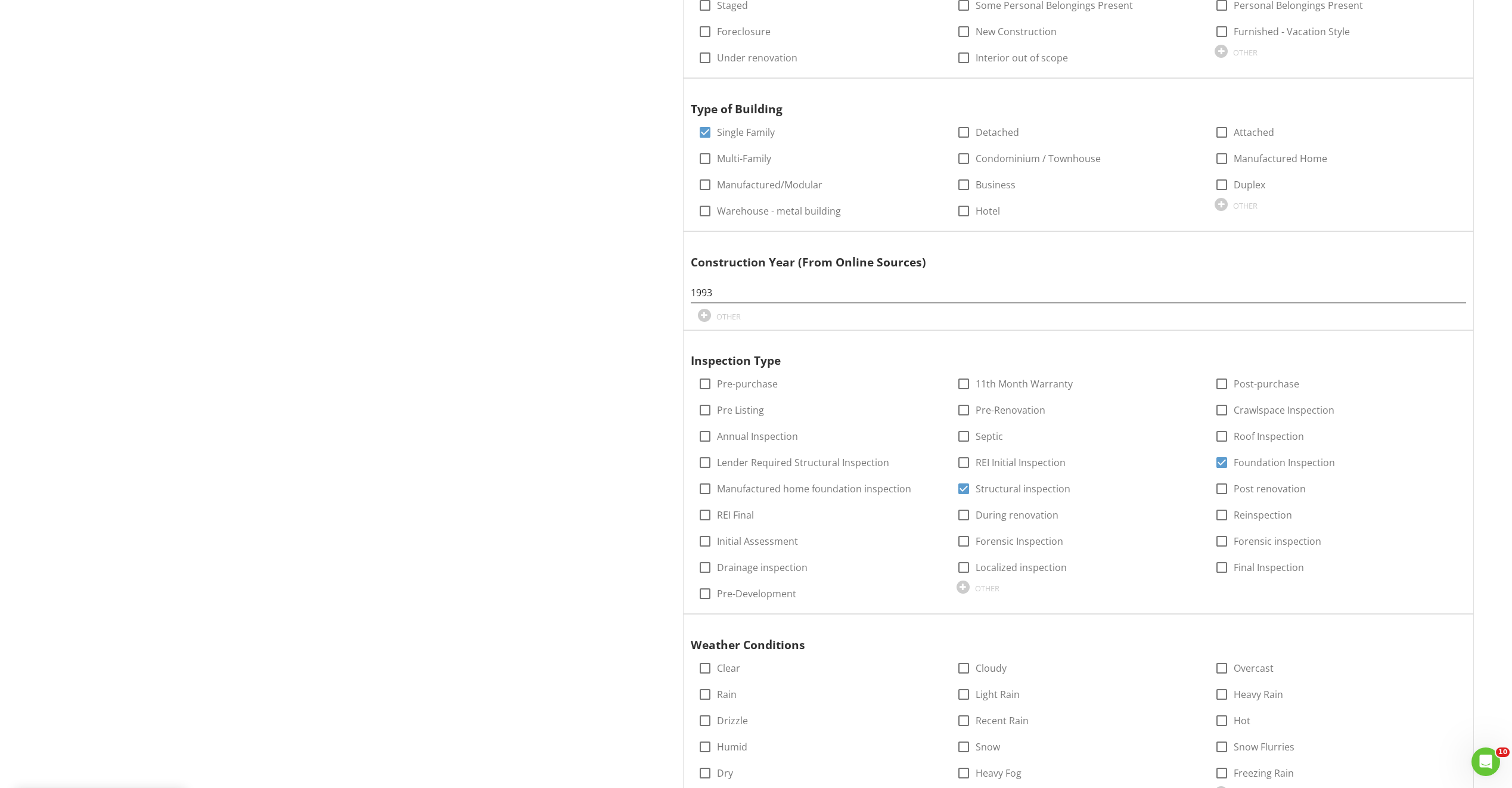
checkbox input "true"
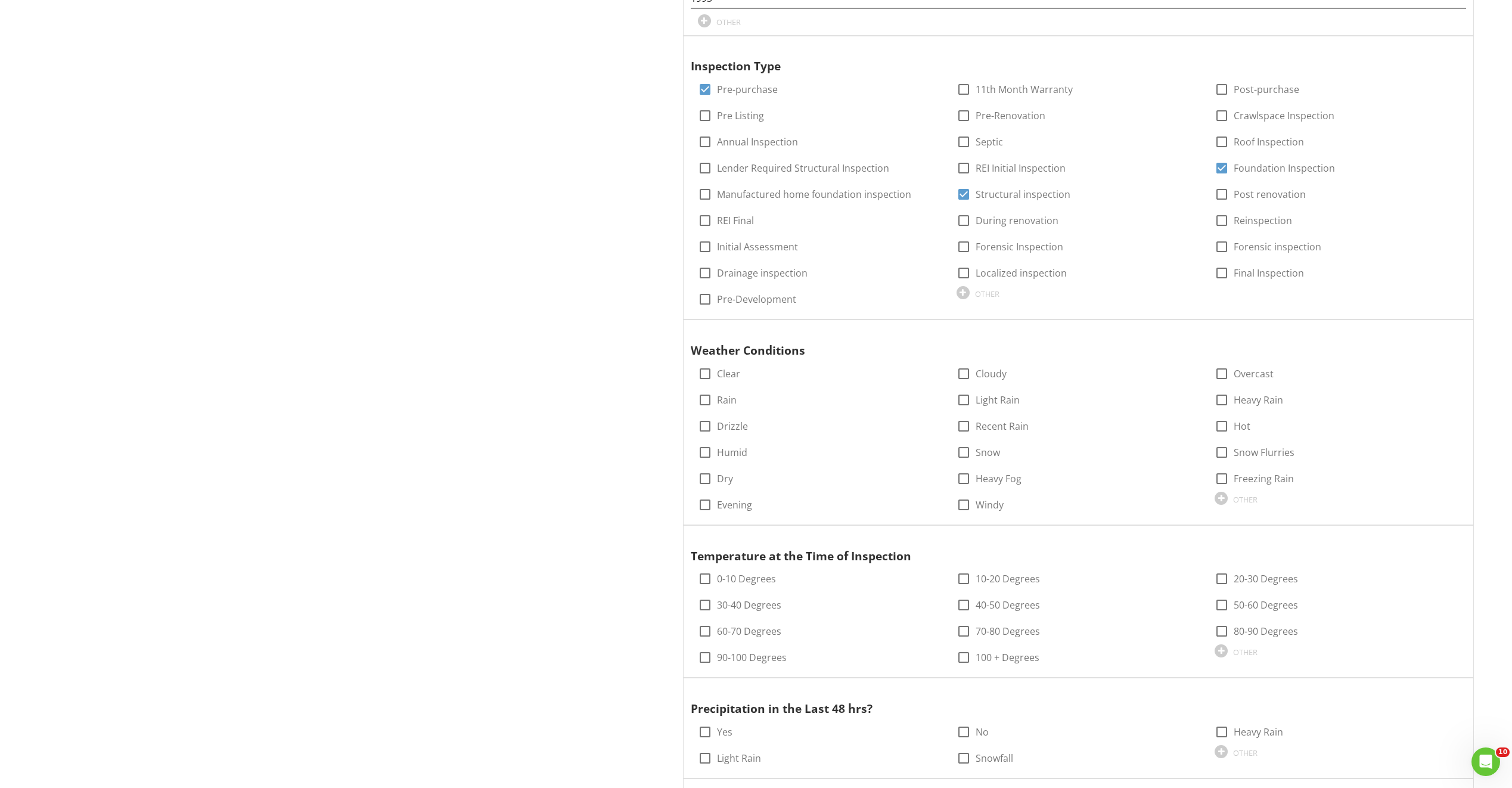
scroll to position [1550, 0]
click at [705, 370] on div at bounding box center [705, 370] width 20 height 20
checkbox input "true"
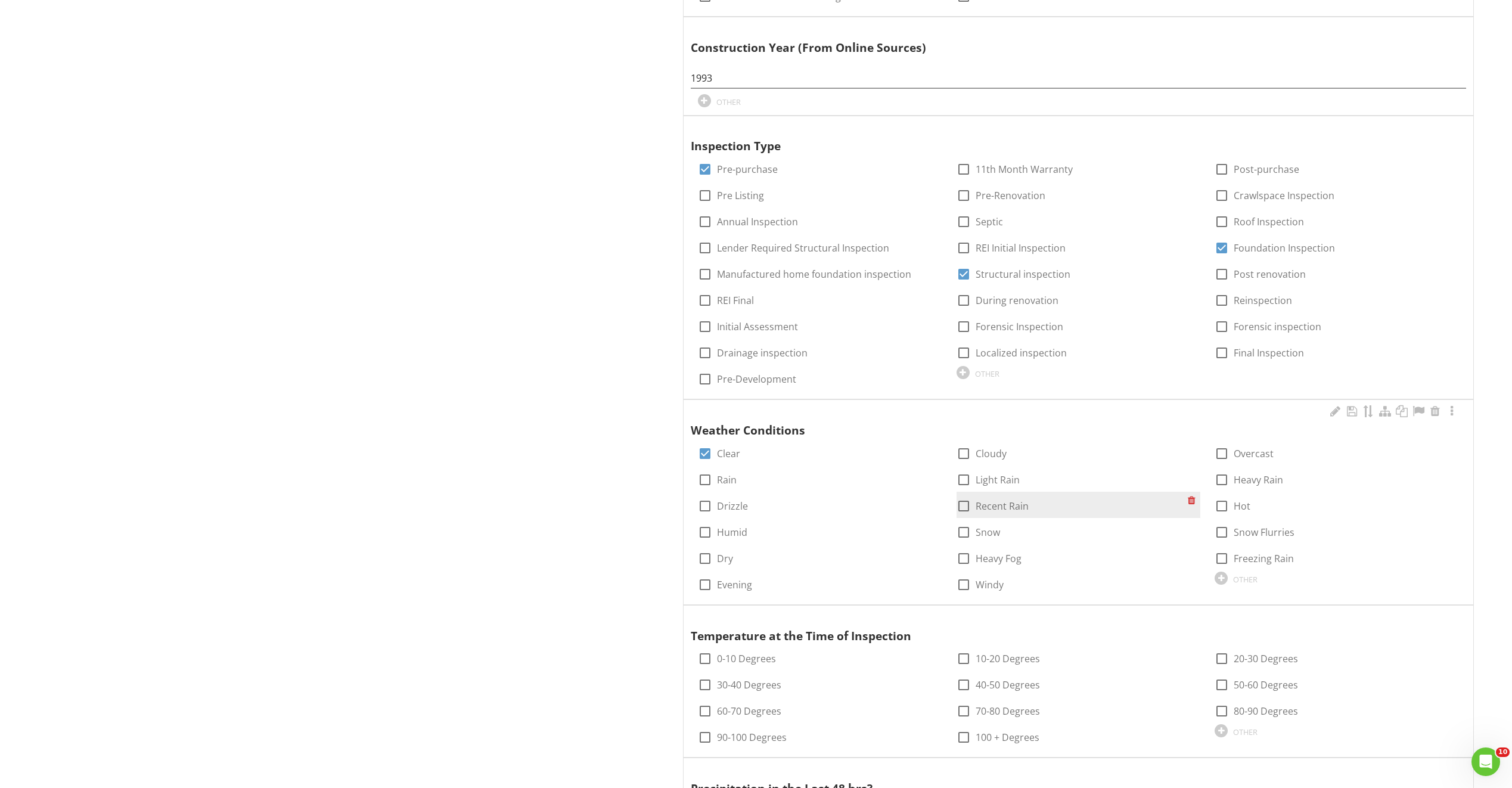
scroll to position [1668, 0]
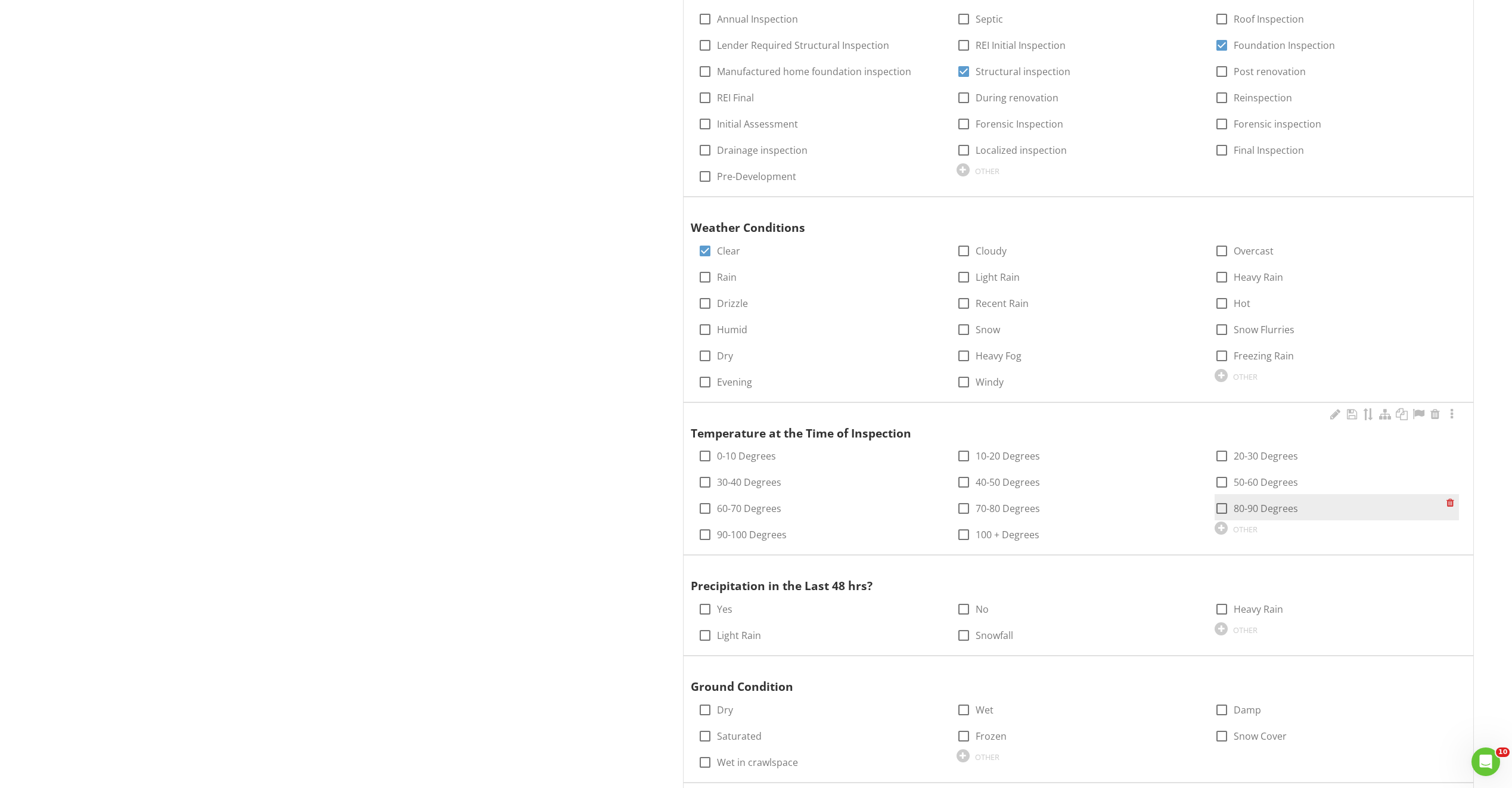
click at [1266, 509] on label "80-90 Degrees" at bounding box center [1266, 507] width 65 height 12
checkbox input "true"
click at [698, 609] on div at bounding box center [705, 609] width 20 height 20
checkbox input "true"
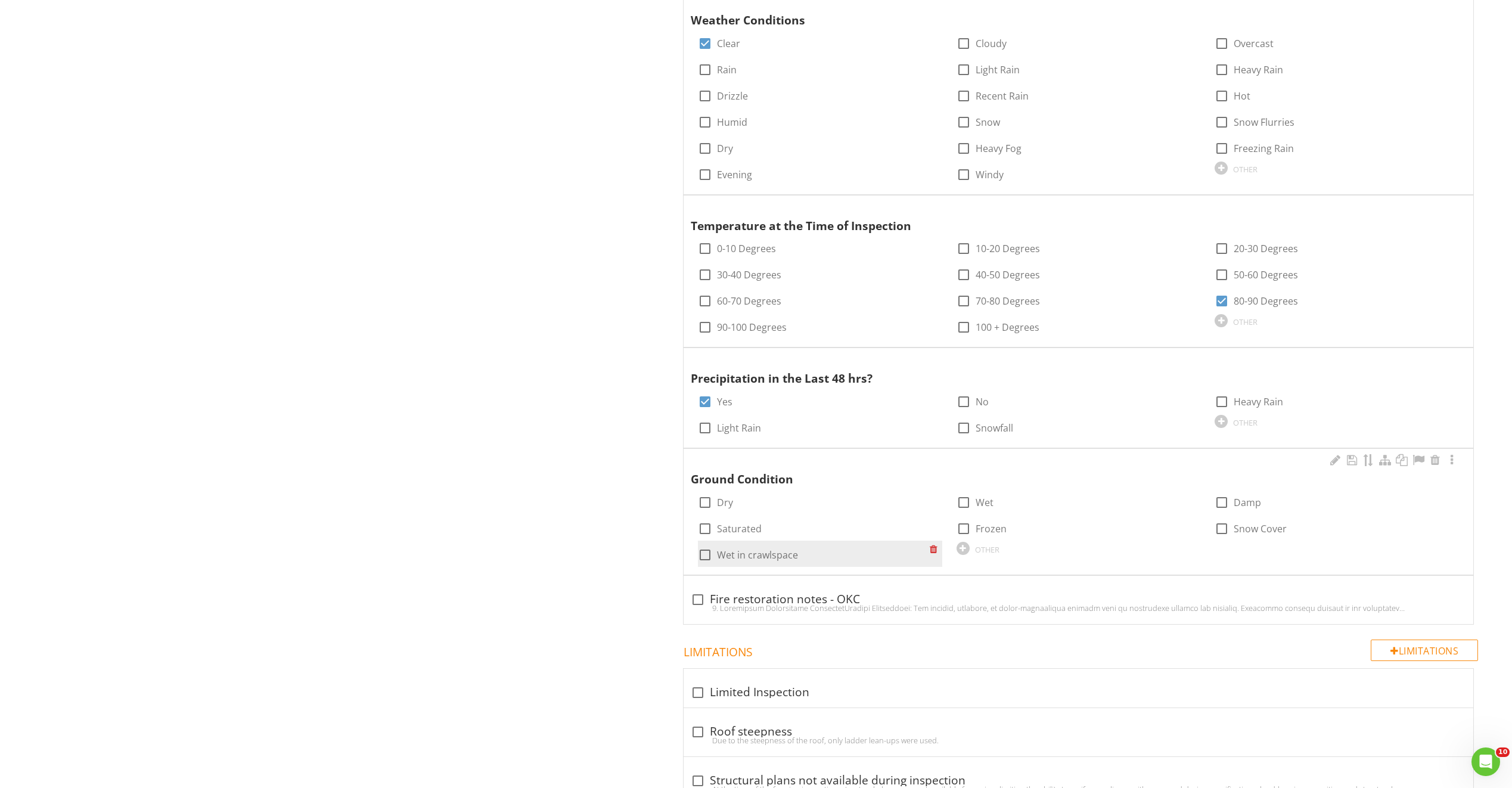
scroll to position [1907, 0]
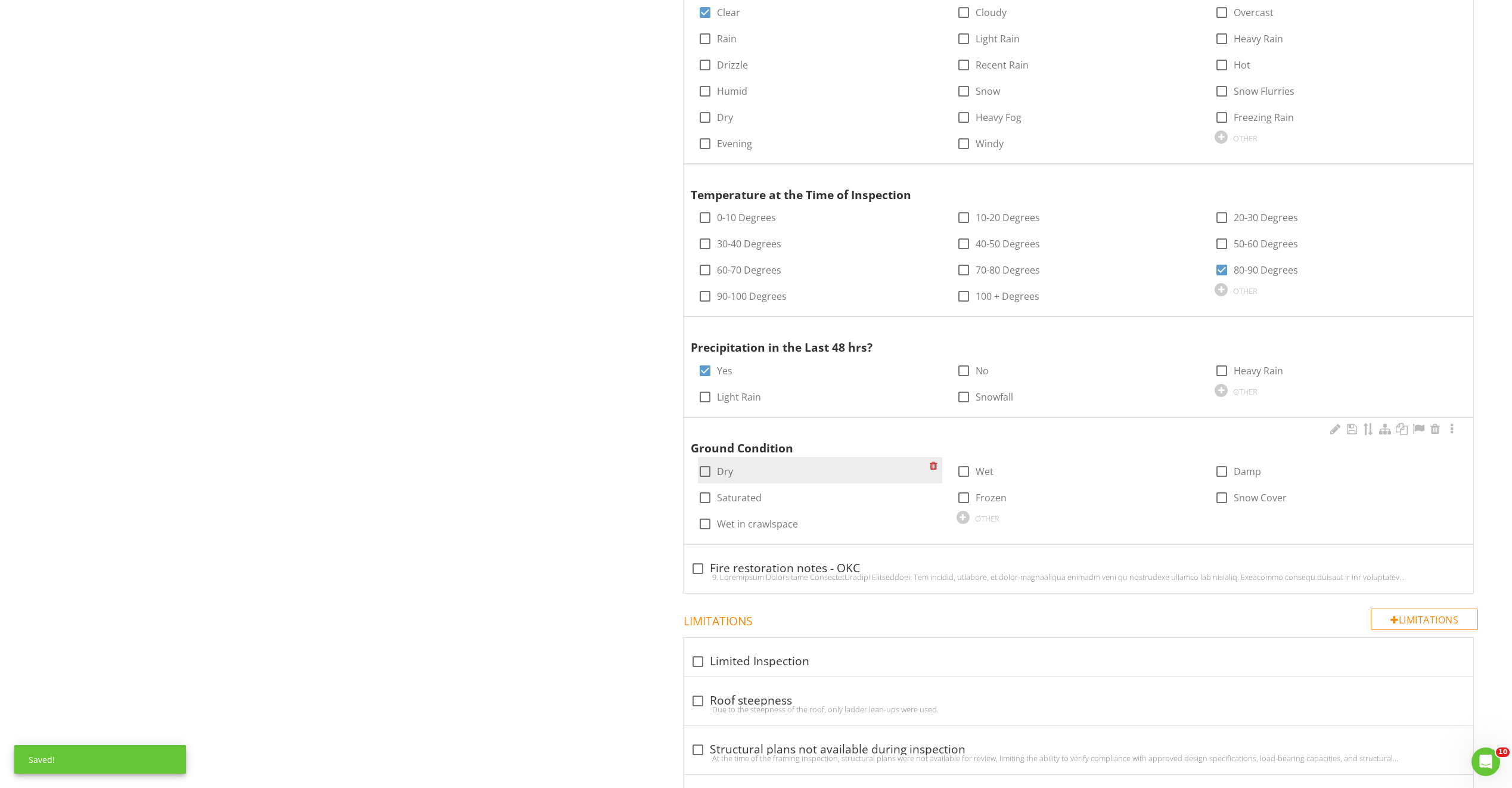
click at [707, 473] on div at bounding box center [705, 471] width 20 height 20
checkbox input "true"
click at [1436, 557] on div at bounding box center [1435, 556] width 15 height 12
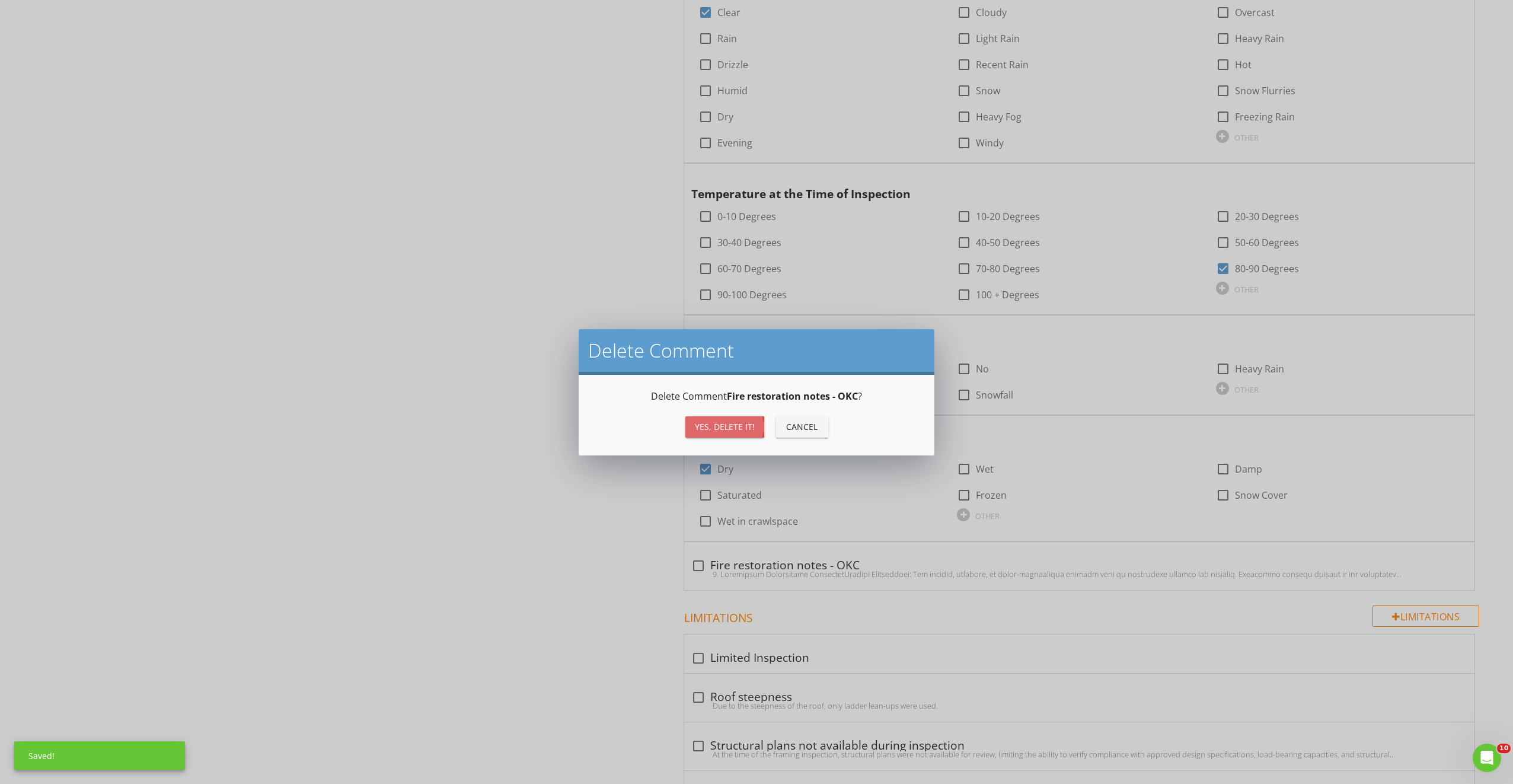
click at [721, 420] on button "Yes, Delete it!" at bounding box center [724, 427] width 79 height 22
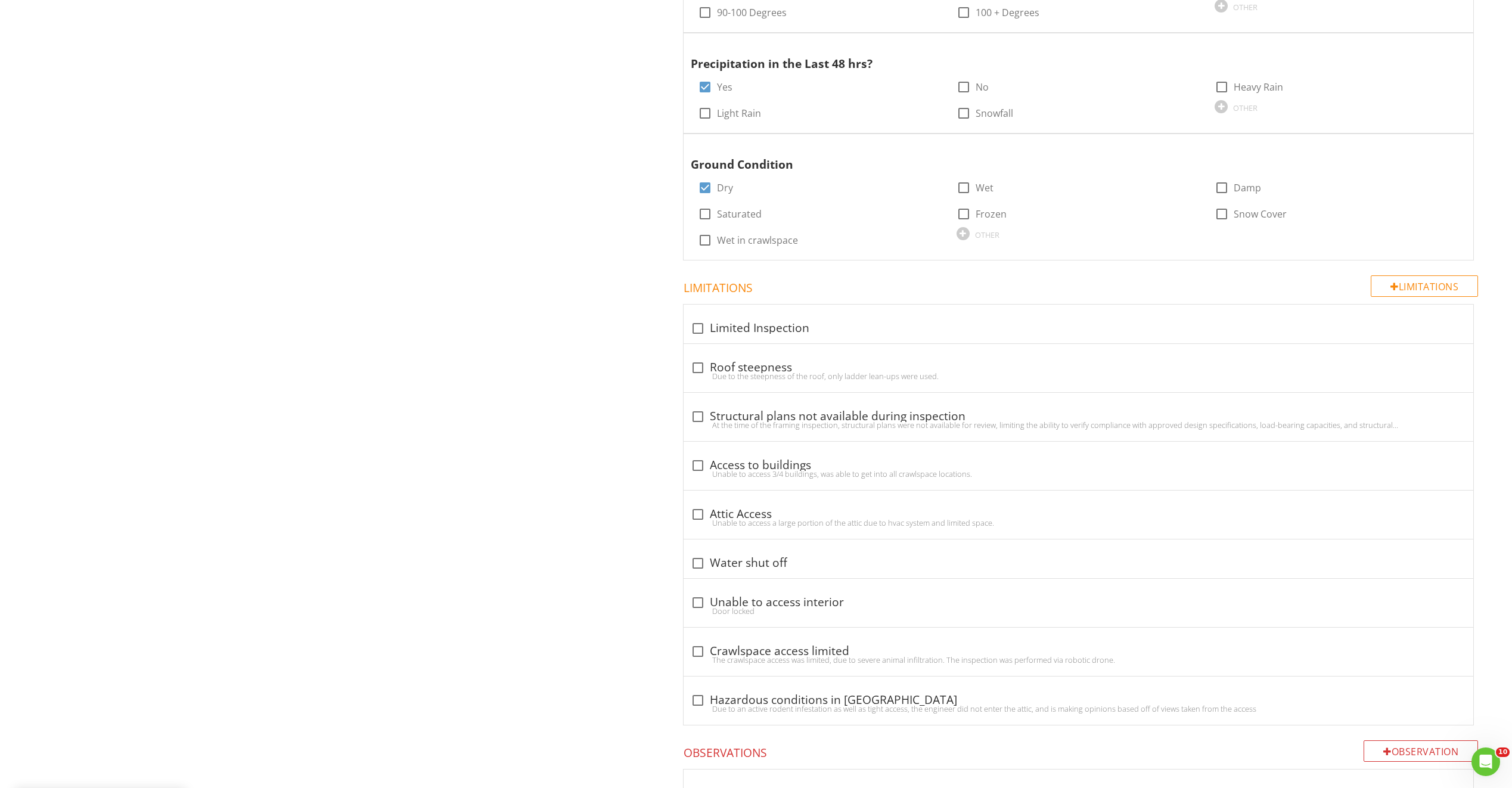
scroll to position [0, 0]
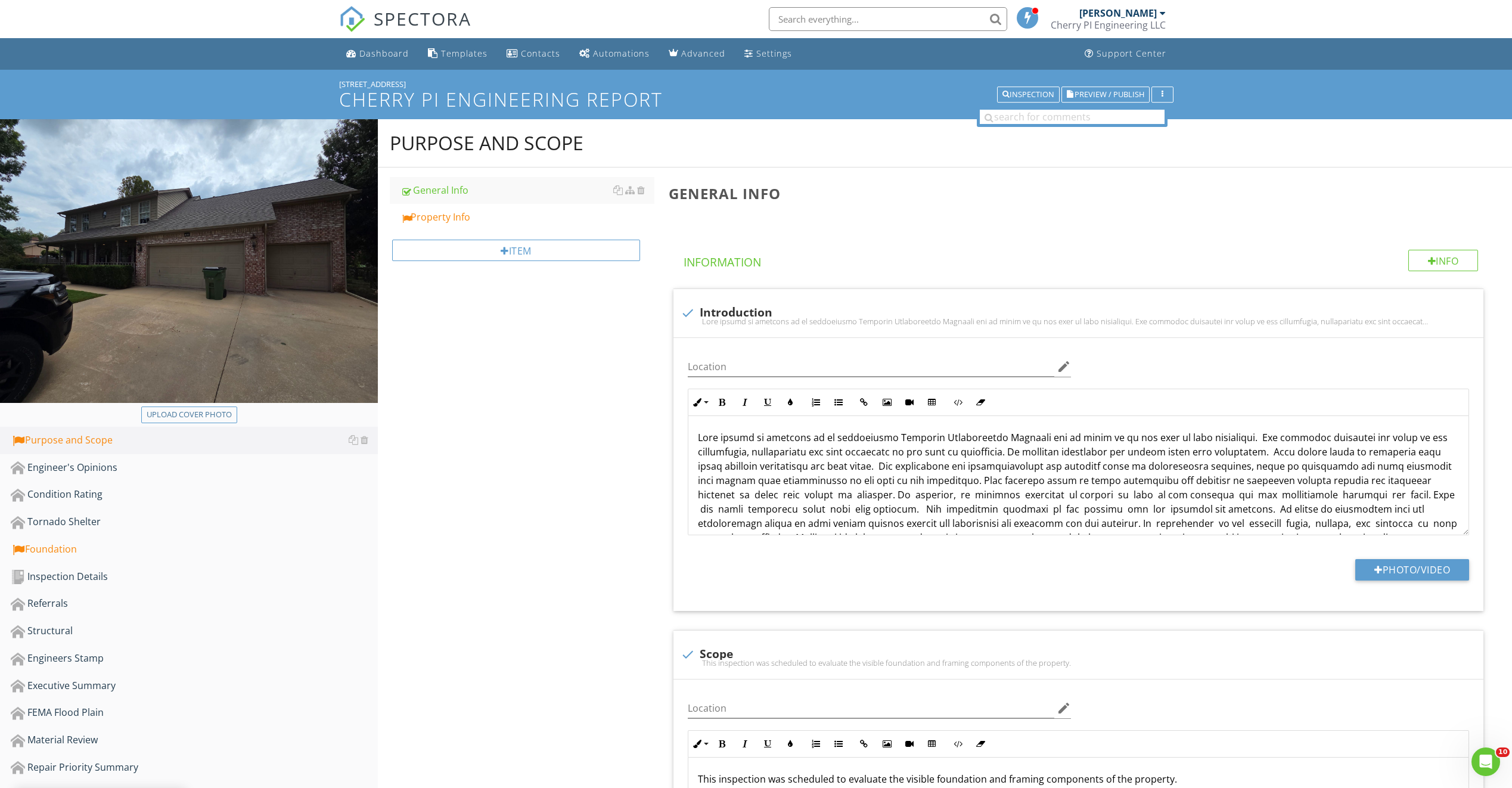
drag, startPoint x: 562, startPoint y: 602, endPoint x: 552, endPoint y: 129, distance: 473.1
drag, startPoint x: 518, startPoint y: 223, endPoint x: 519, endPoint y: 233, distance: 10.0
click at [518, 224] on div "Property Info" at bounding box center [528, 217] width 254 height 15
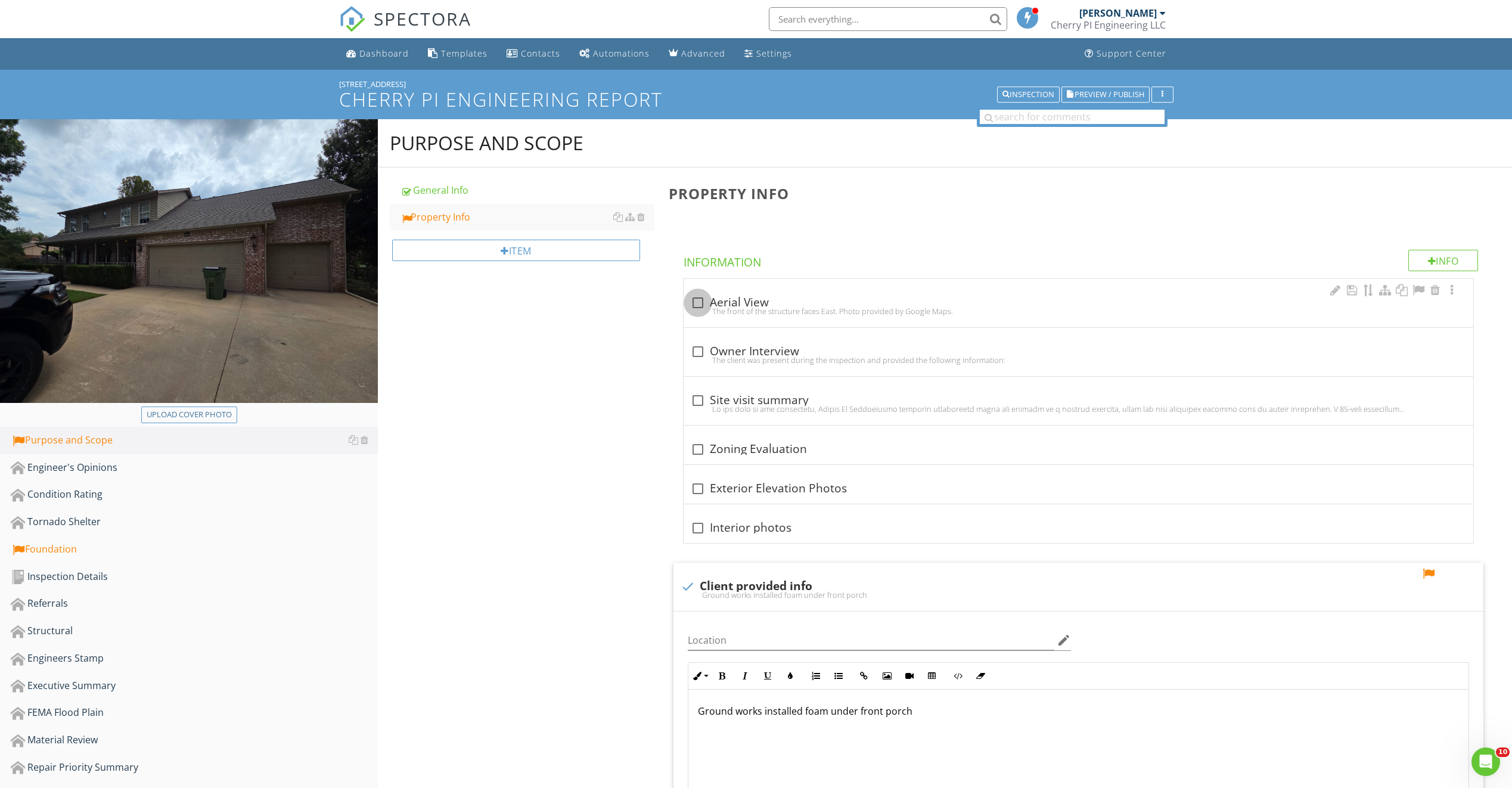
click at [700, 297] on div at bounding box center [698, 302] width 20 height 20
checkbox input "true"
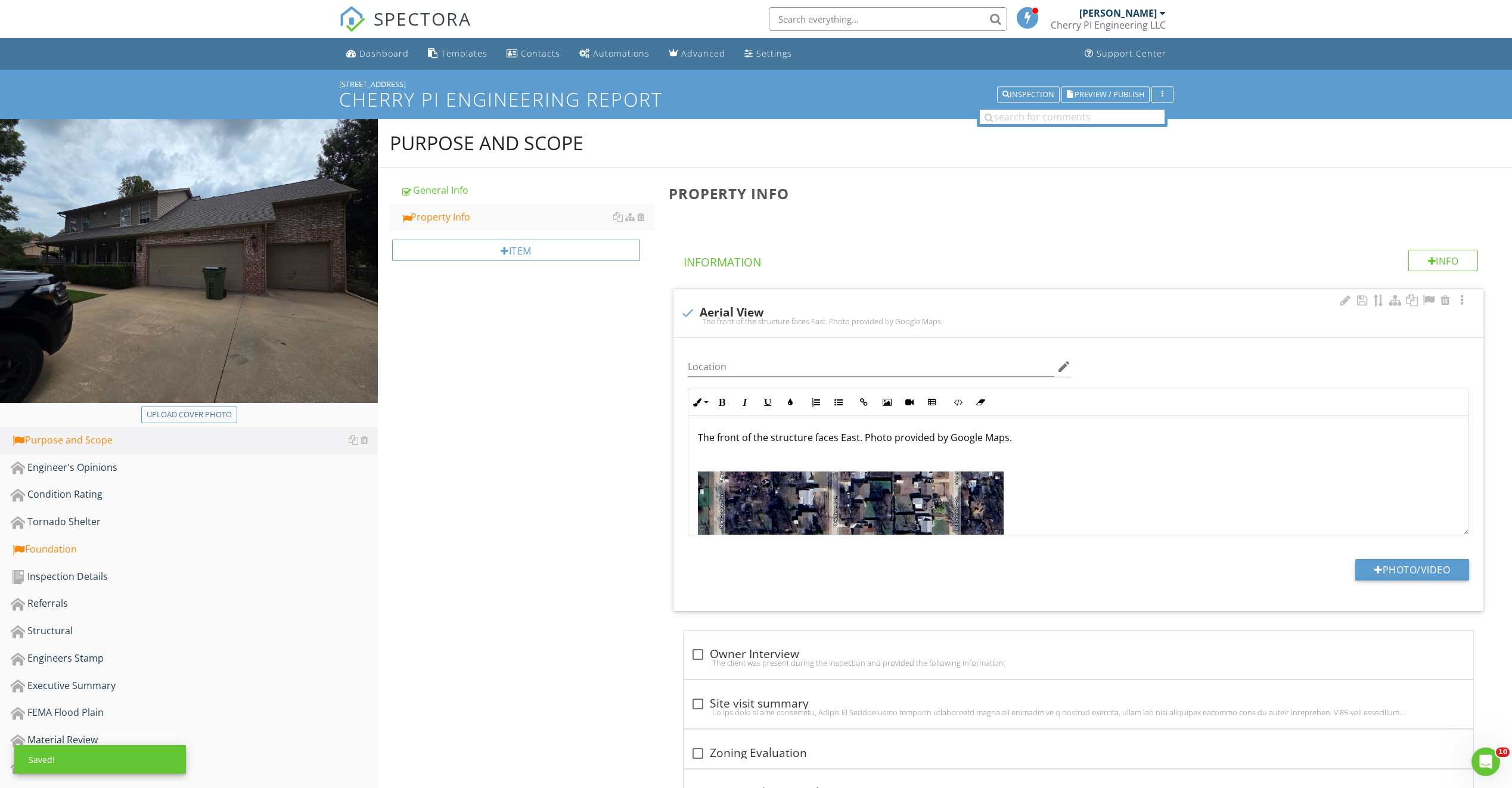
click at [782, 483] on img at bounding box center [851, 605] width 306 height 269
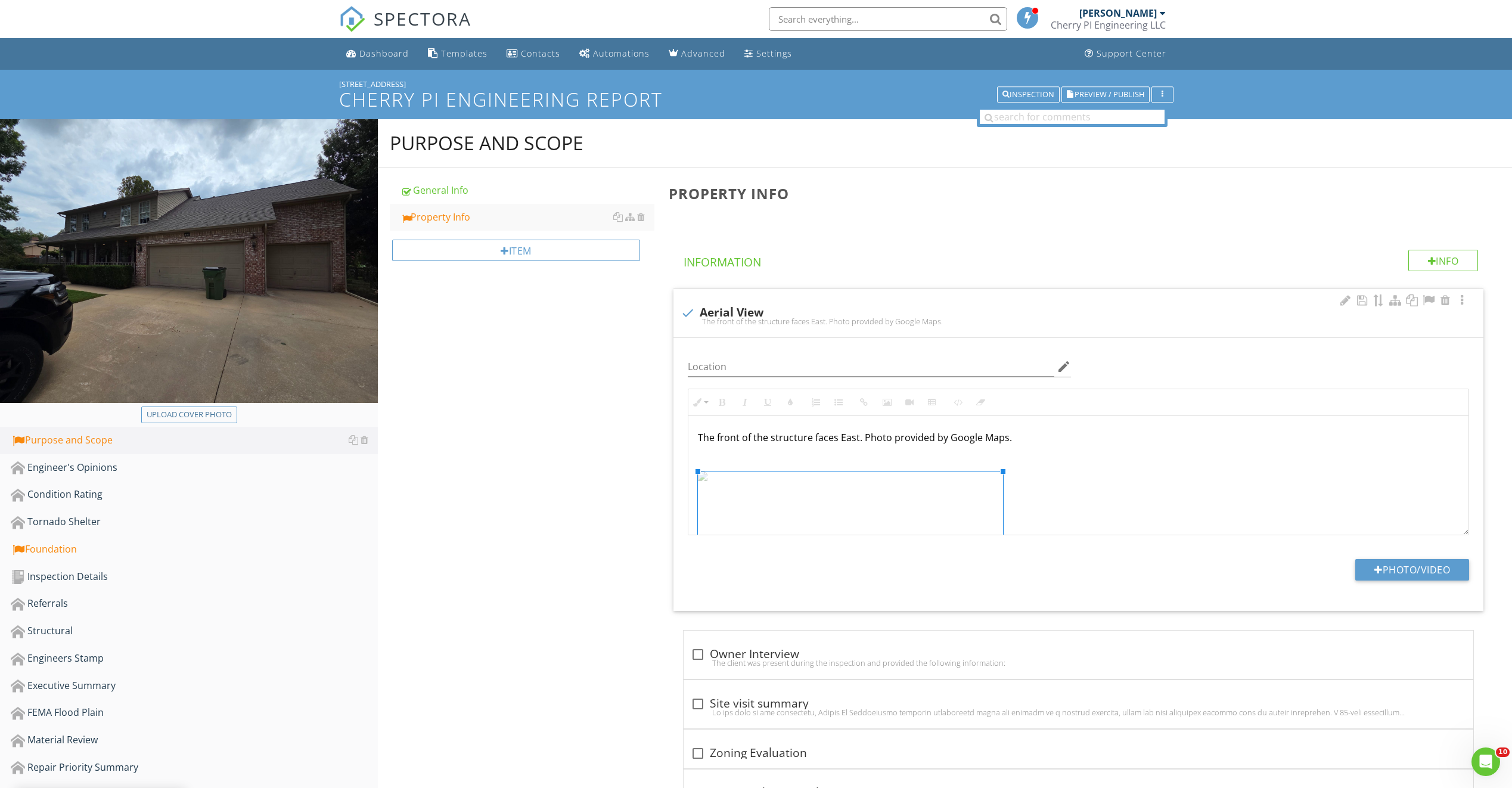
drag, startPoint x: 816, startPoint y: 532, endPoint x: 941, endPoint y: 497, distance: 129.8
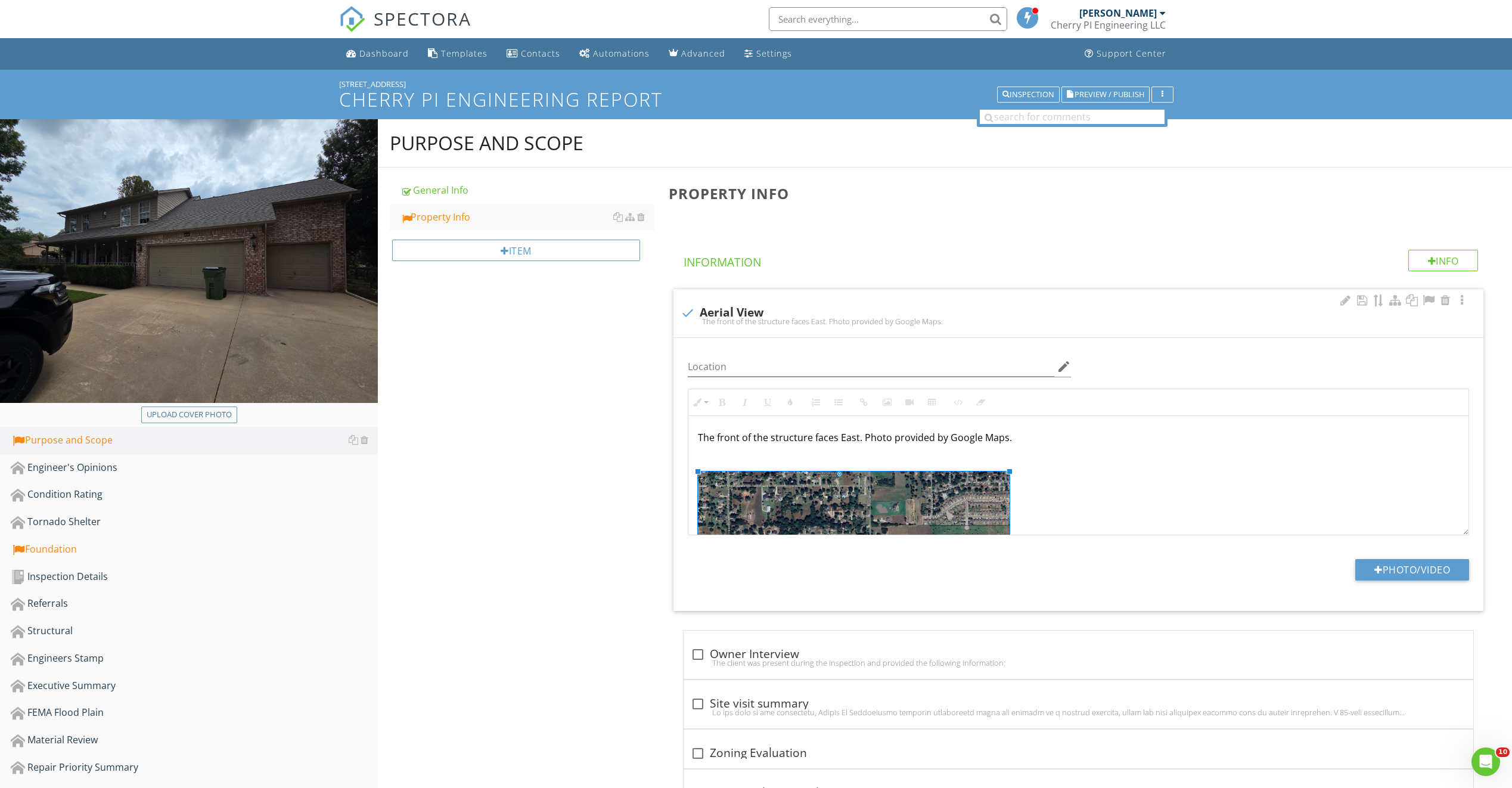
click at [858, 439] on p "The front of the structure faces East. Photo provided by Google Maps." at bounding box center [1078, 437] width 761 height 15
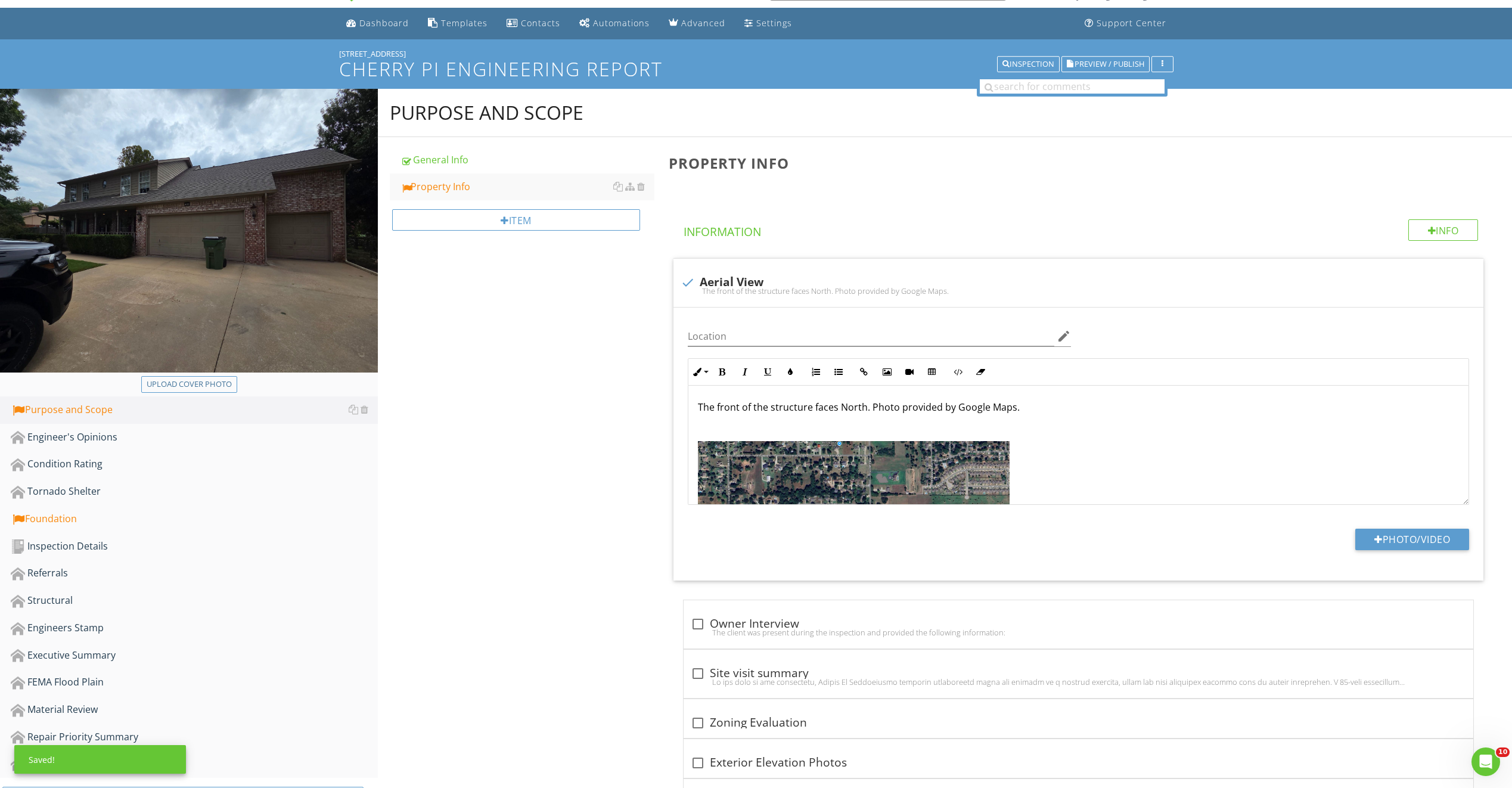
scroll to position [298, 0]
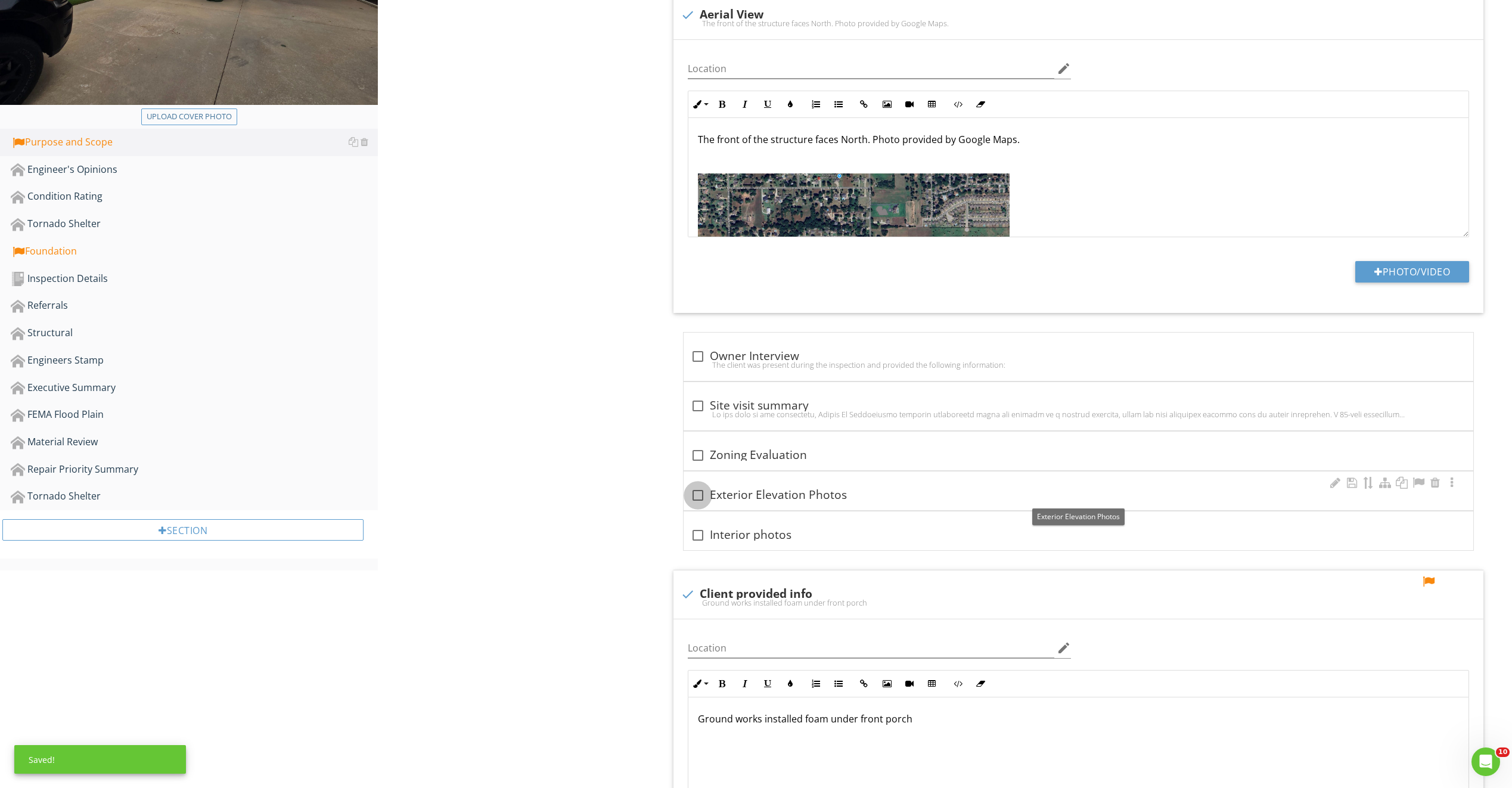
click at [695, 494] on div at bounding box center [698, 495] width 20 height 20
checkbox input "true"
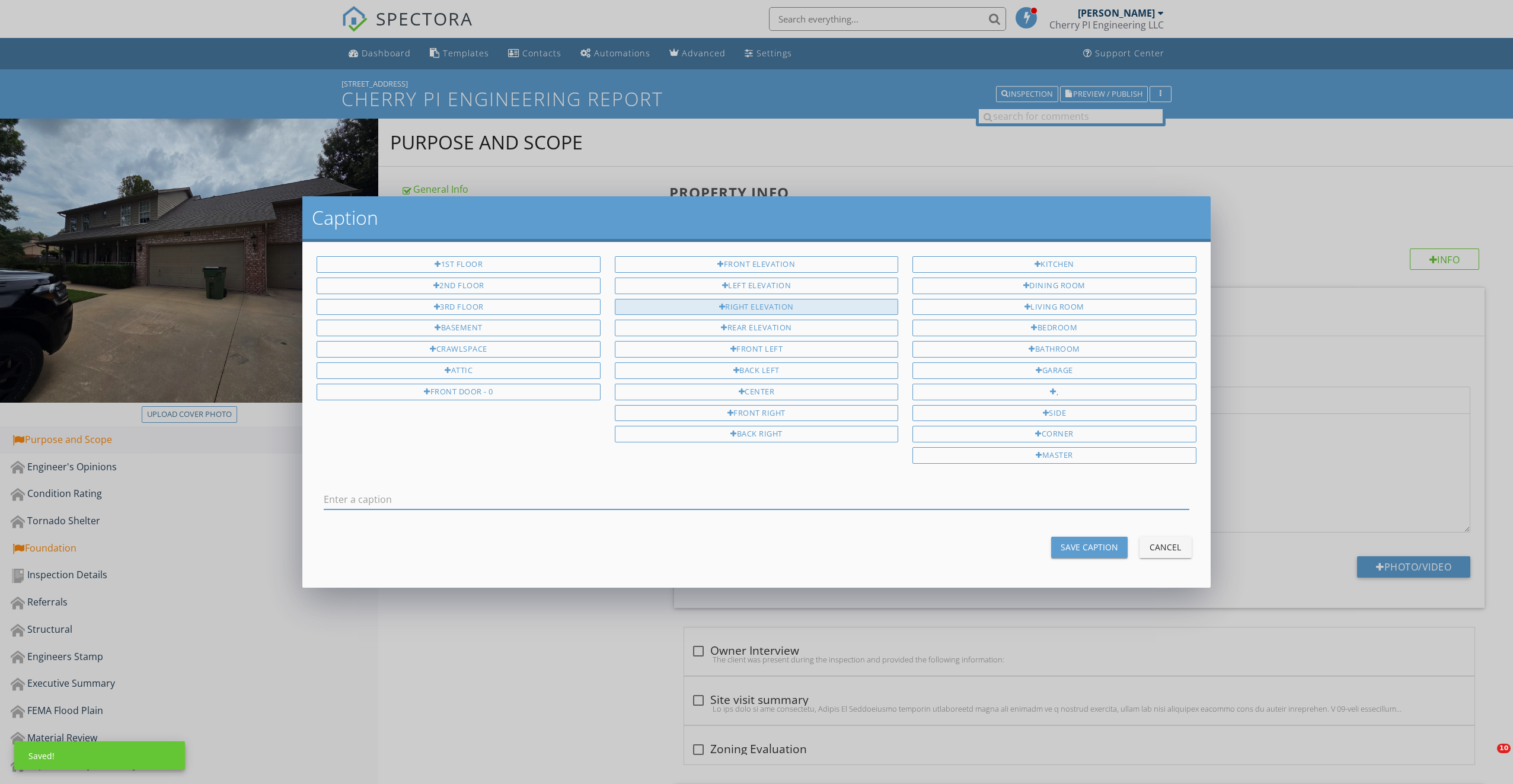
scroll to position [711, 0]
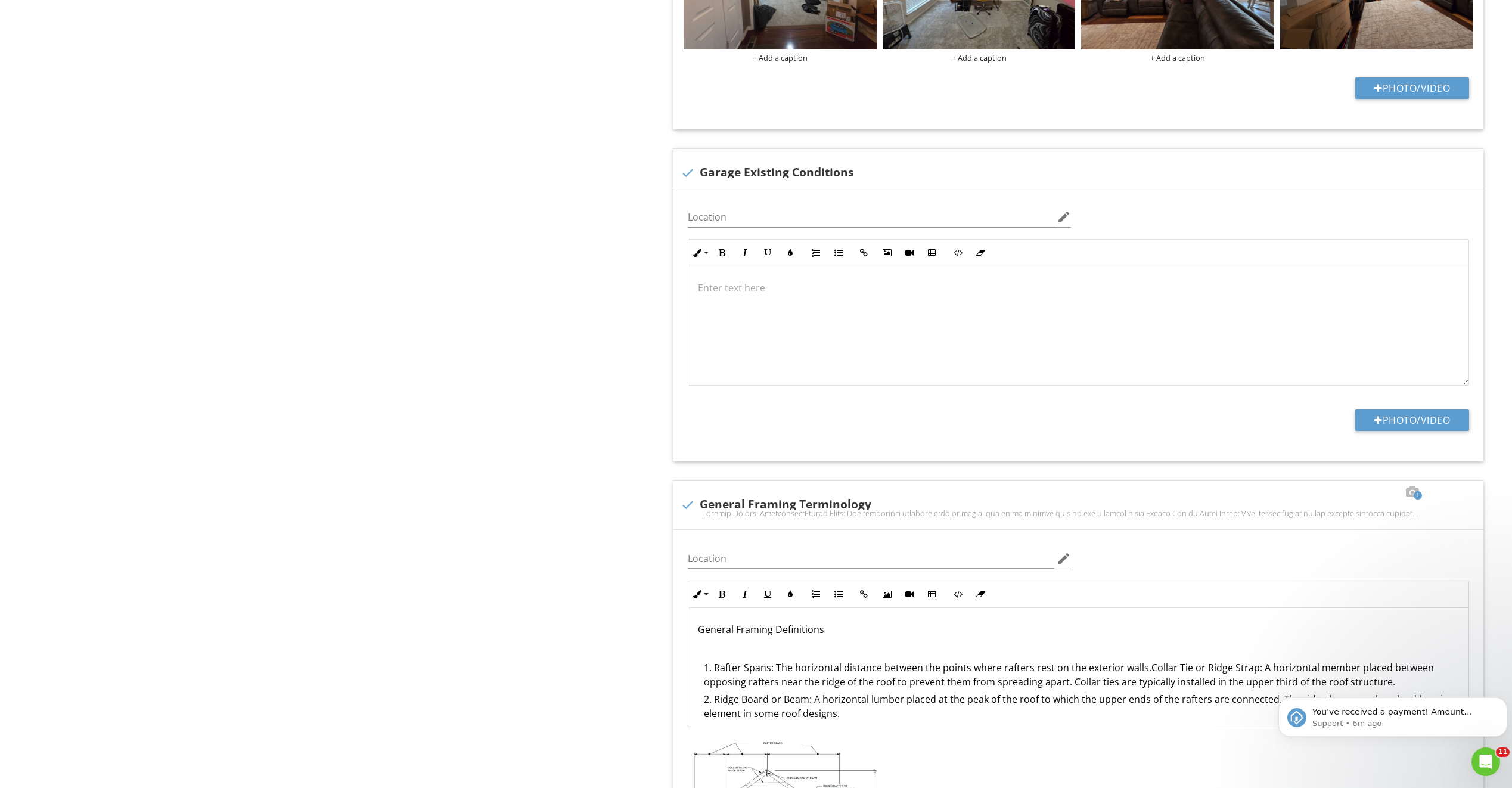
scroll to position [1132, 0]
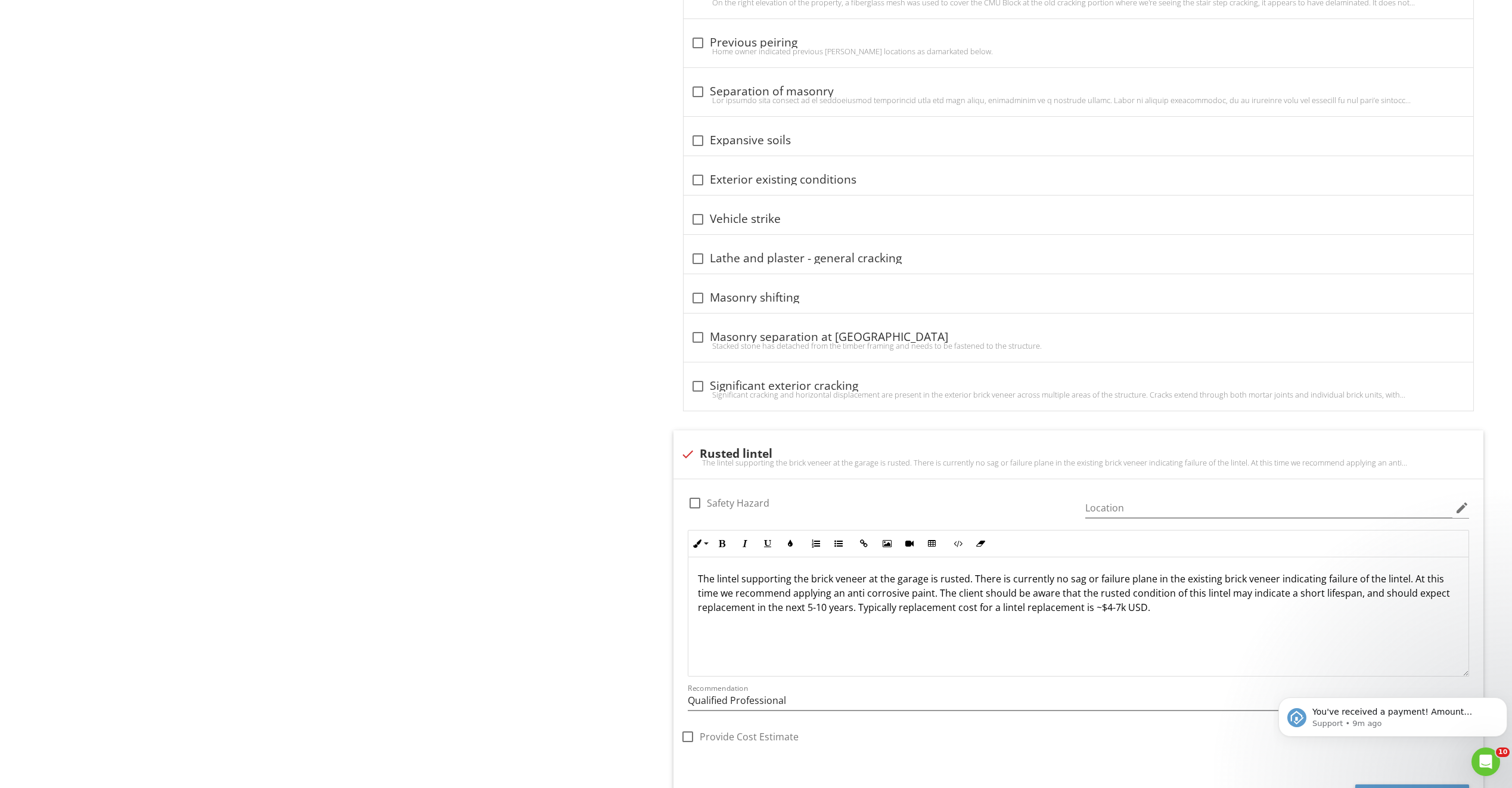
scroll to position [3213, 0]
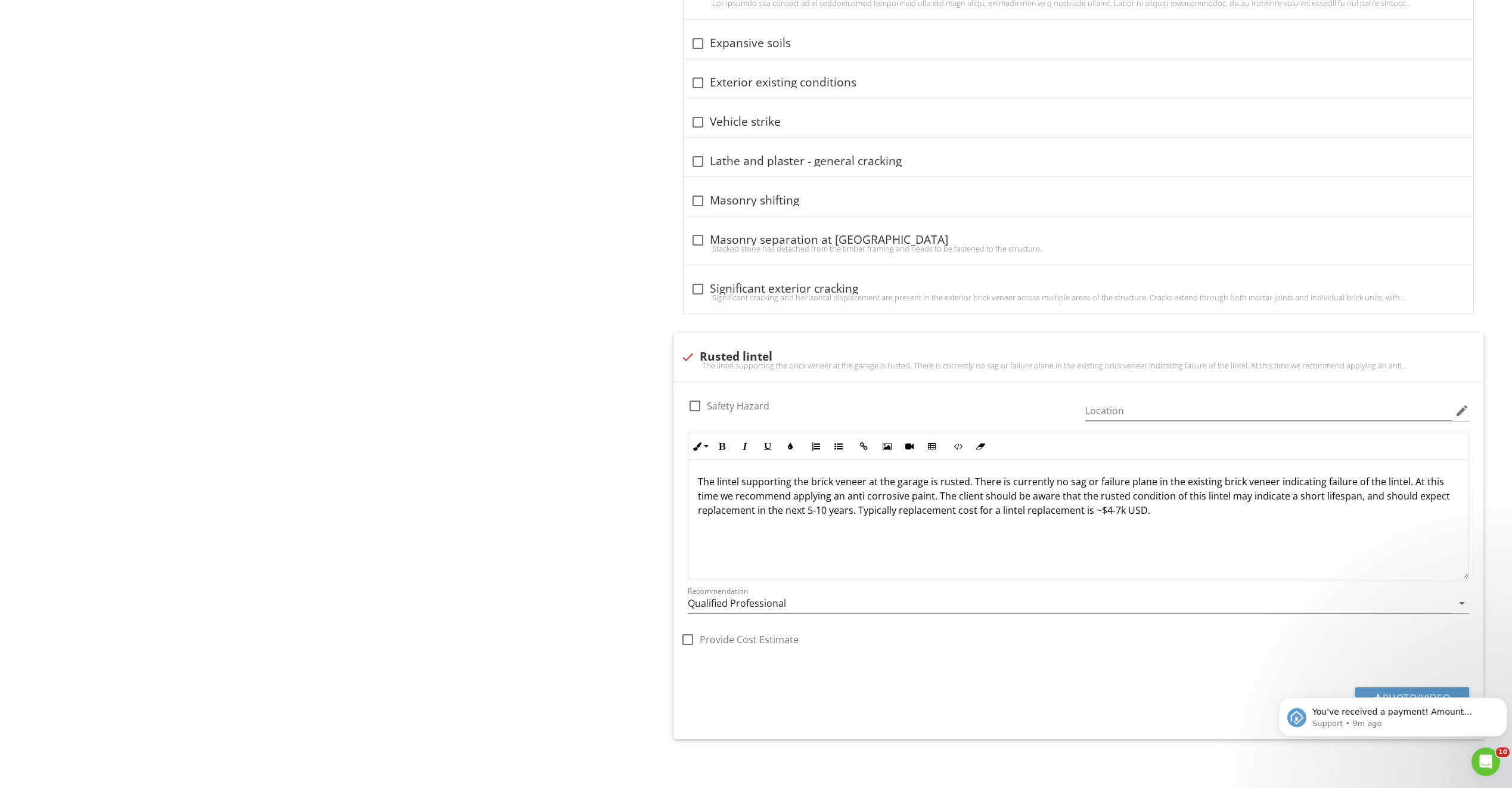
drag, startPoint x: 568, startPoint y: 353, endPoint x: 633, endPoint y: 814, distance: 465.6
click at [728, 361] on div "The lintel supporting the brick veneer at the garage is rusted. There is curren…" at bounding box center [1078, 365] width 796 height 9
checkbox input "true"
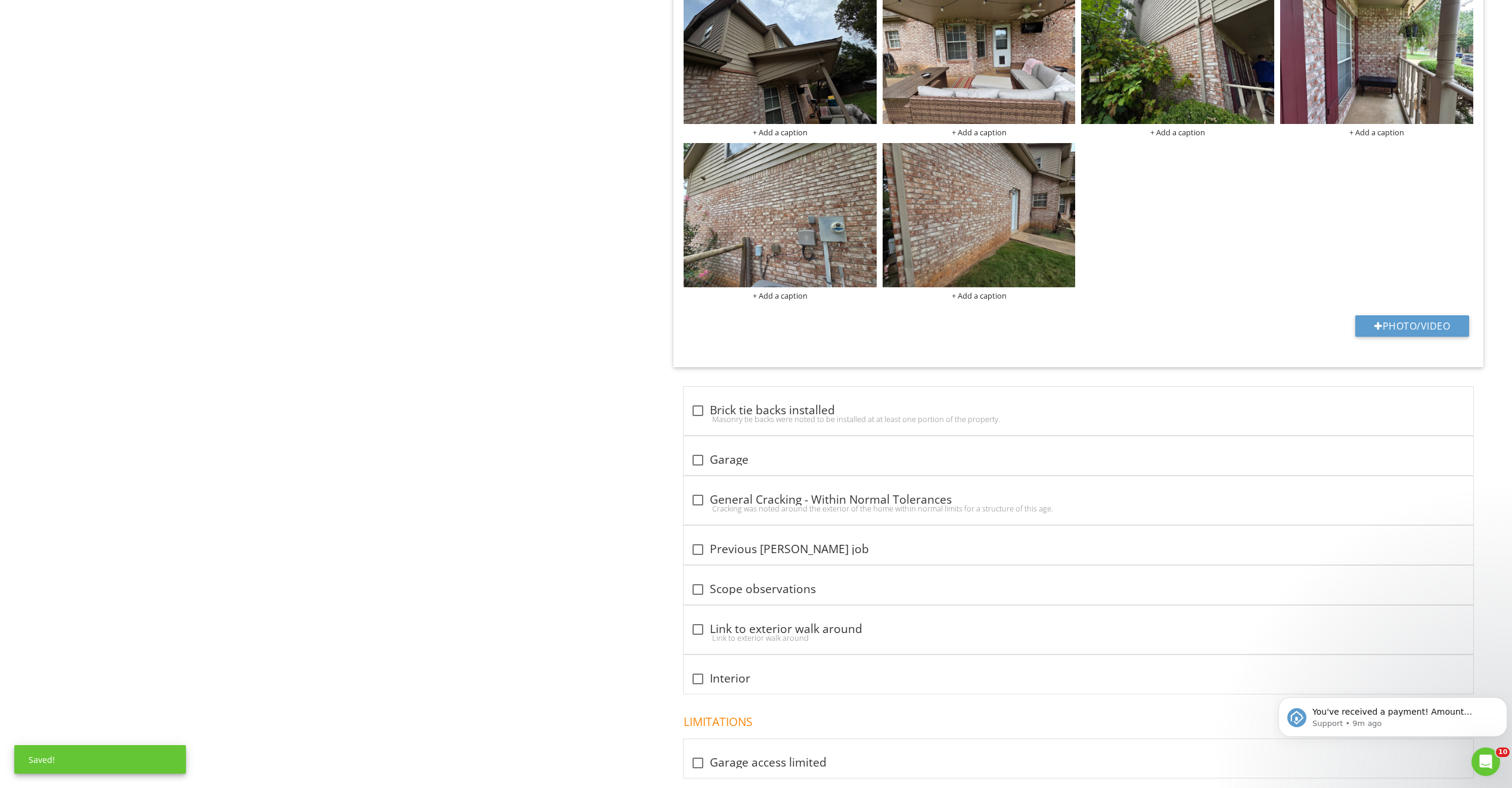
drag, startPoint x: 588, startPoint y: 526, endPoint x: 596, endPoint y: 400, distance: 126.3
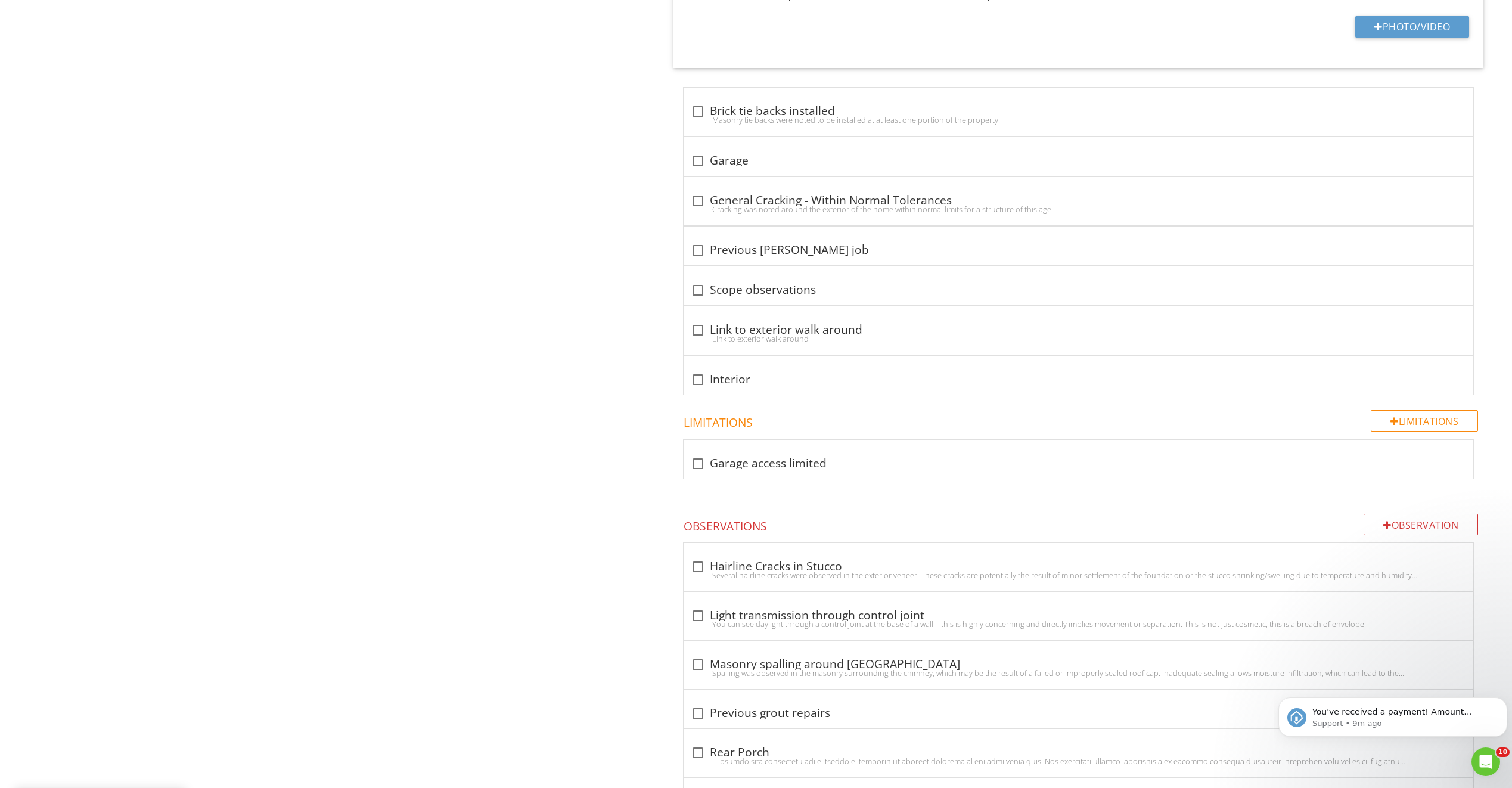
scroll to position [1374, 0]
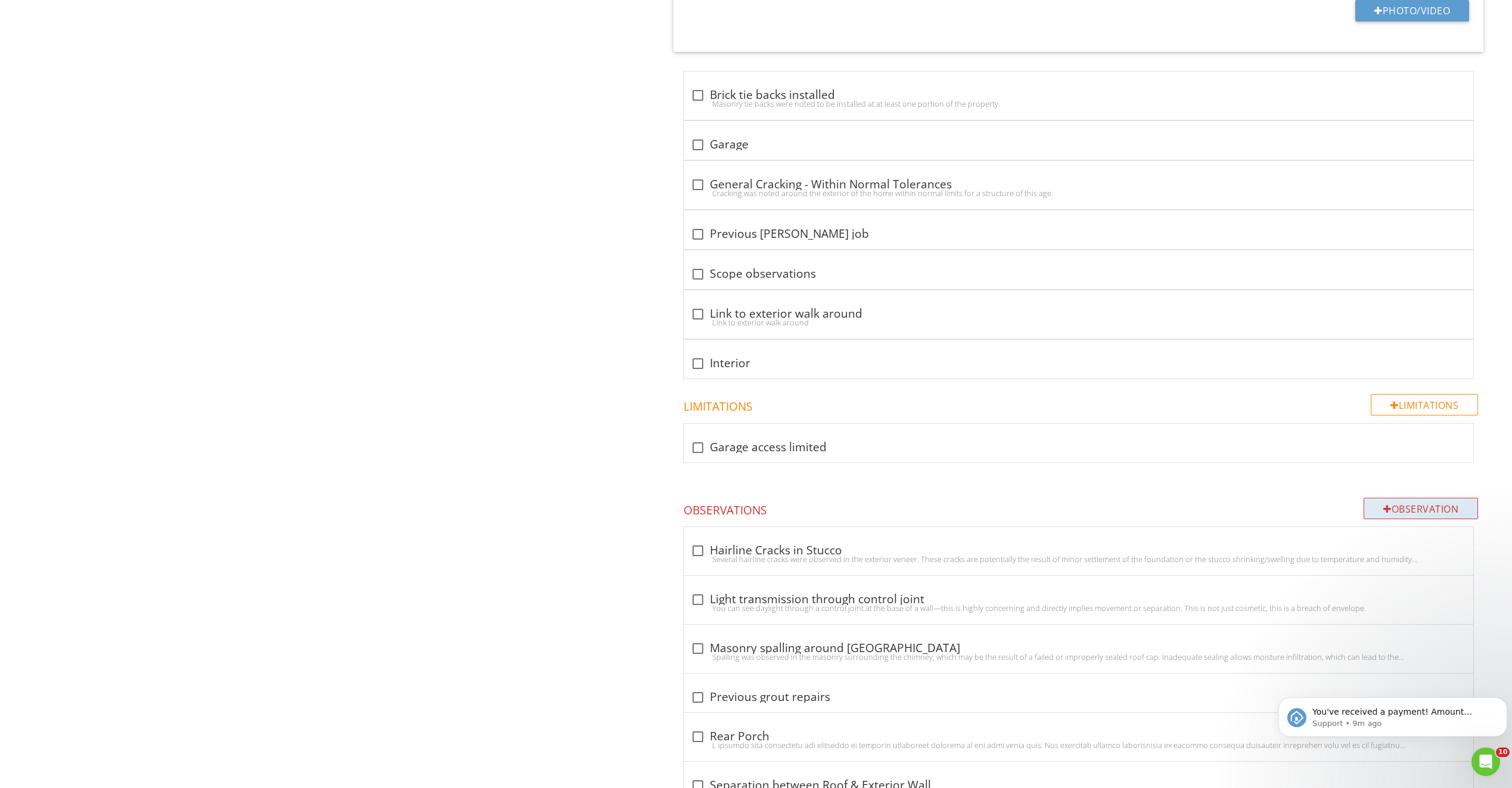
click at [1364, 502] on div "Observation" at bounding box center [1422, 508] width 115 height 22
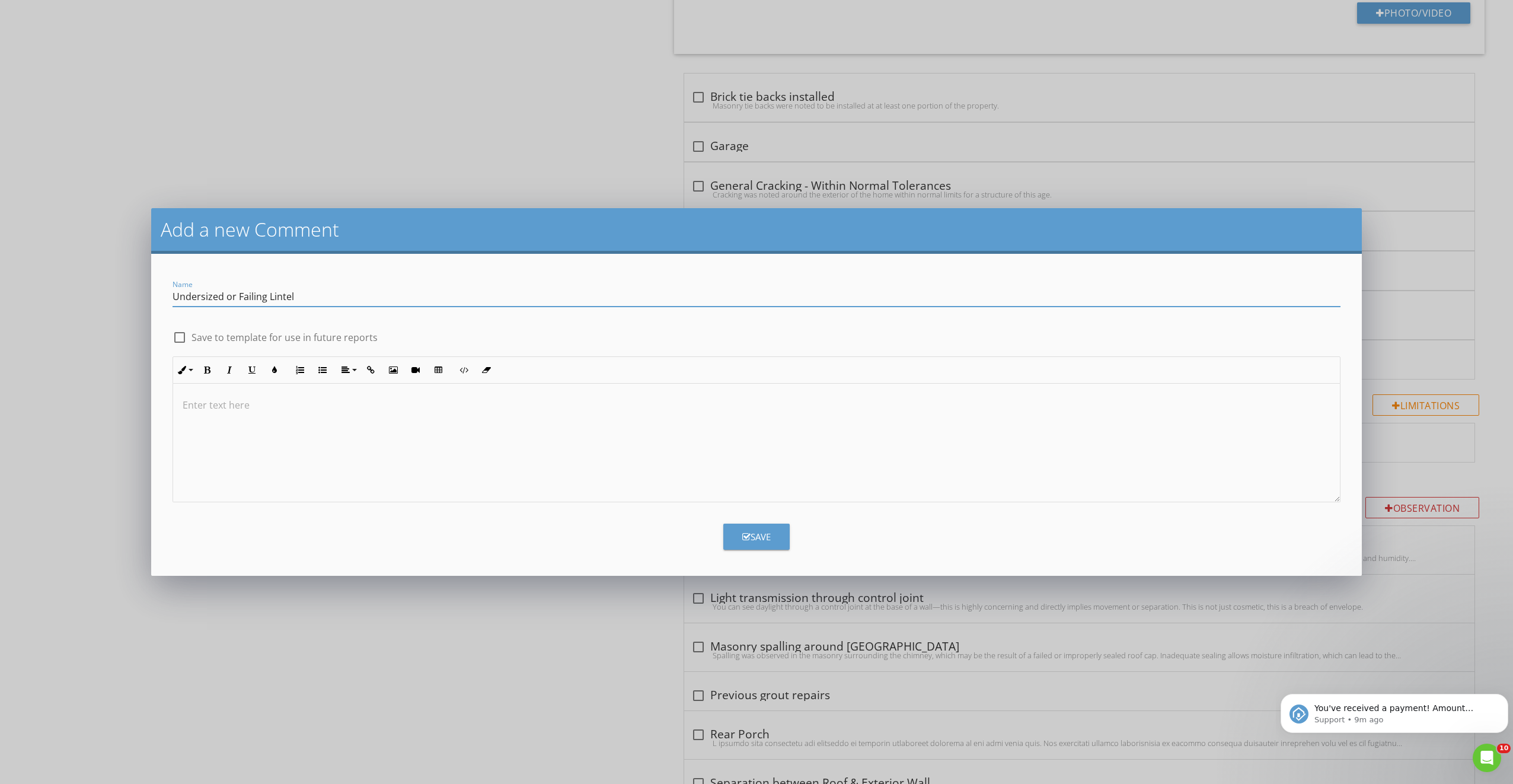
type input "Undersized or Failing Lintel"
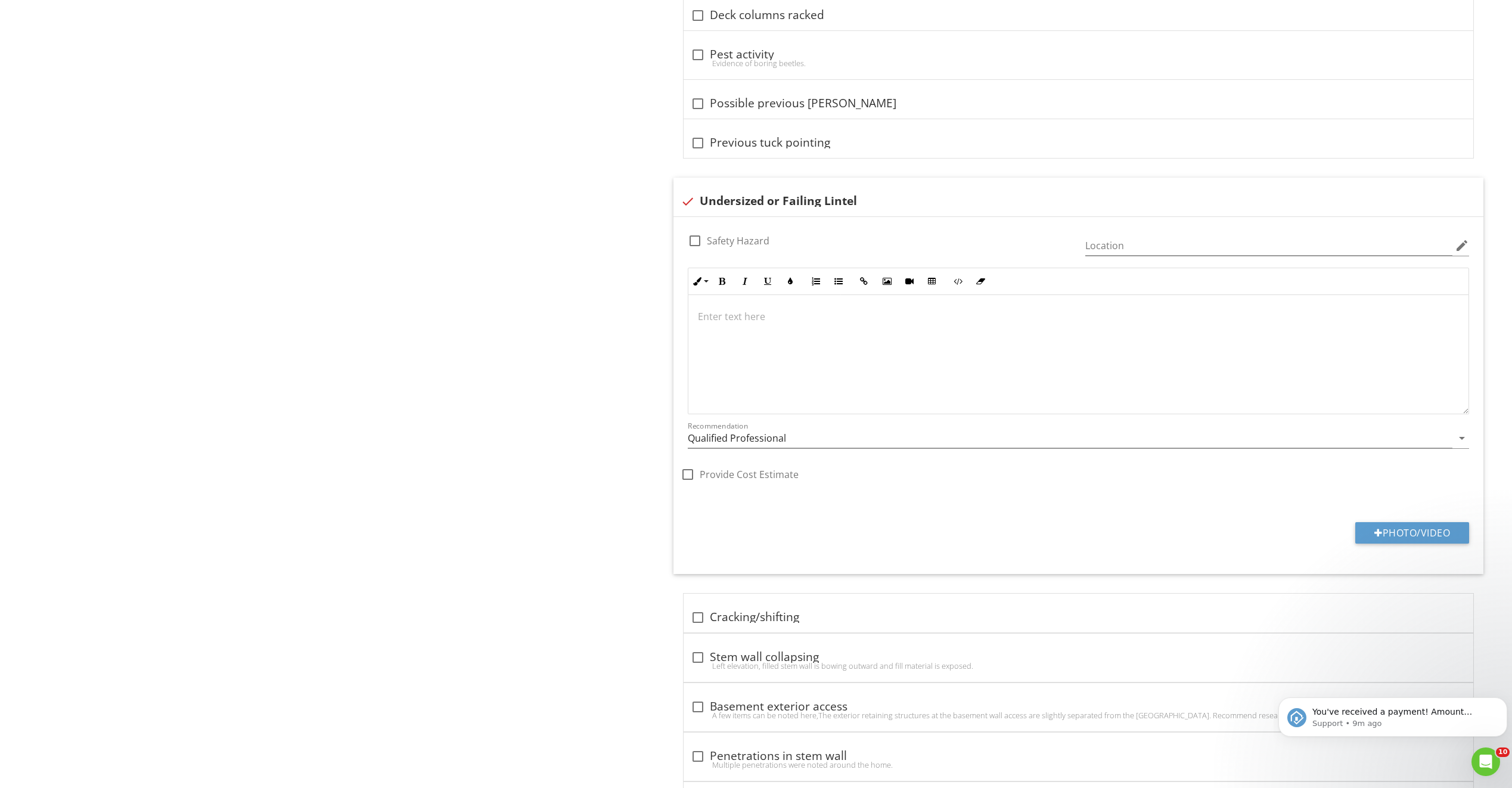
scroll to position [2804, 0]
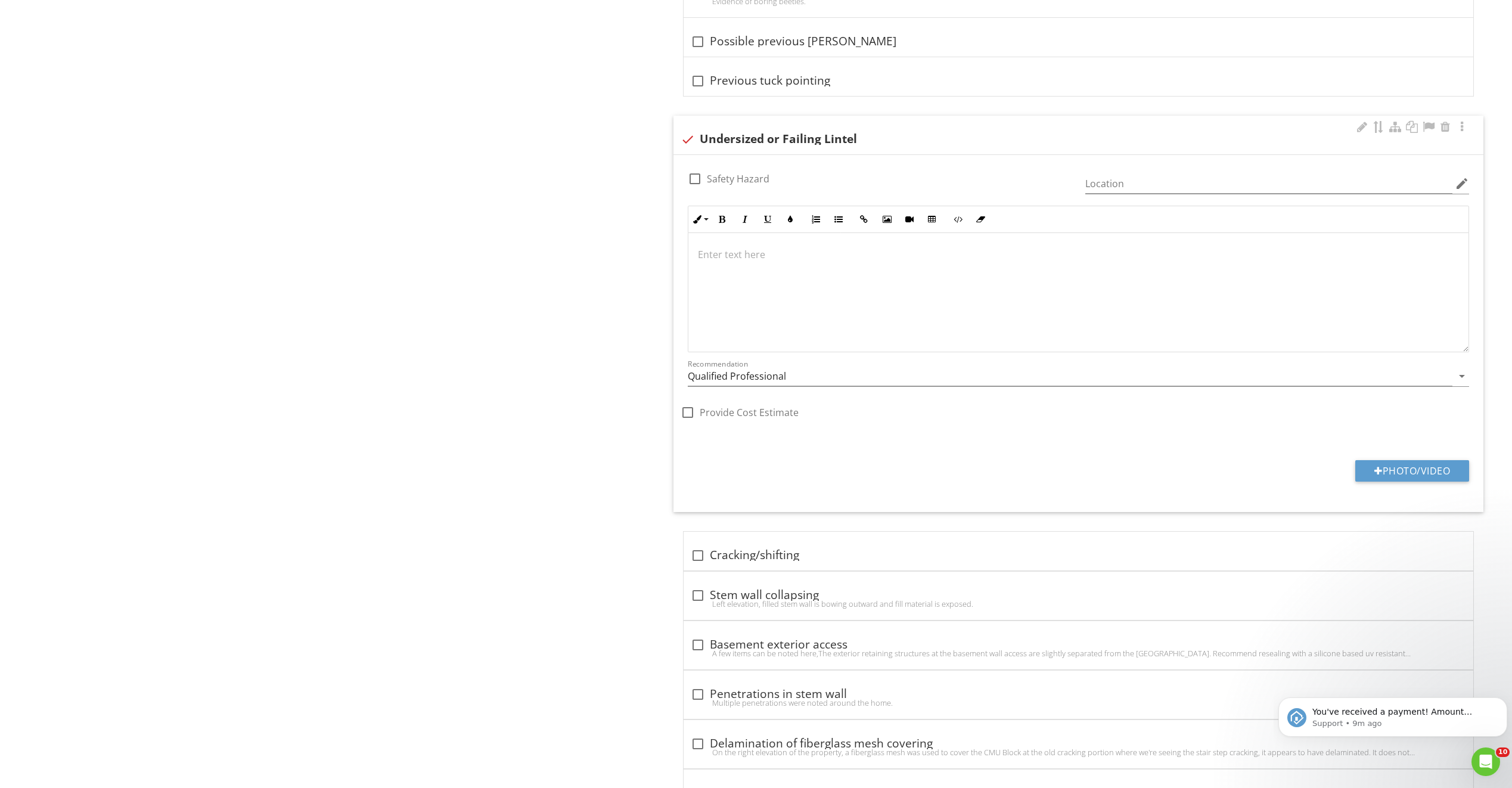
click at [767, 277] on div at bounding box center [1078, 292] width 780 height 119
